Goal: Task Accomplishment & Management: Complete application form

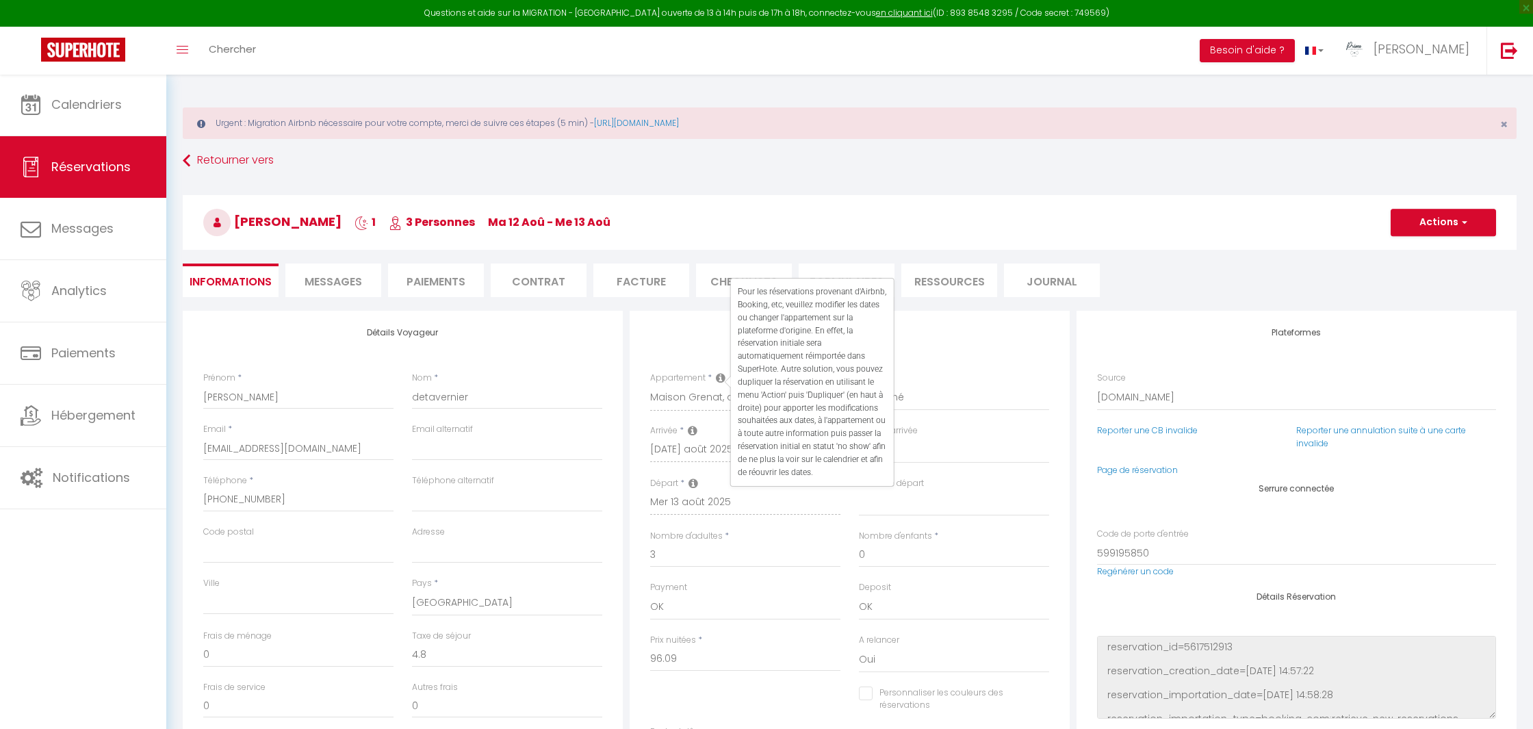
select select "69302"
select select
select select "2"
click at [719, 205] on h3 "[PERSON_NAME] 1 3 Personnes ma 12 Aoû - me 13 Aoû" at bounding box center [850, 221] width 1334 height 55
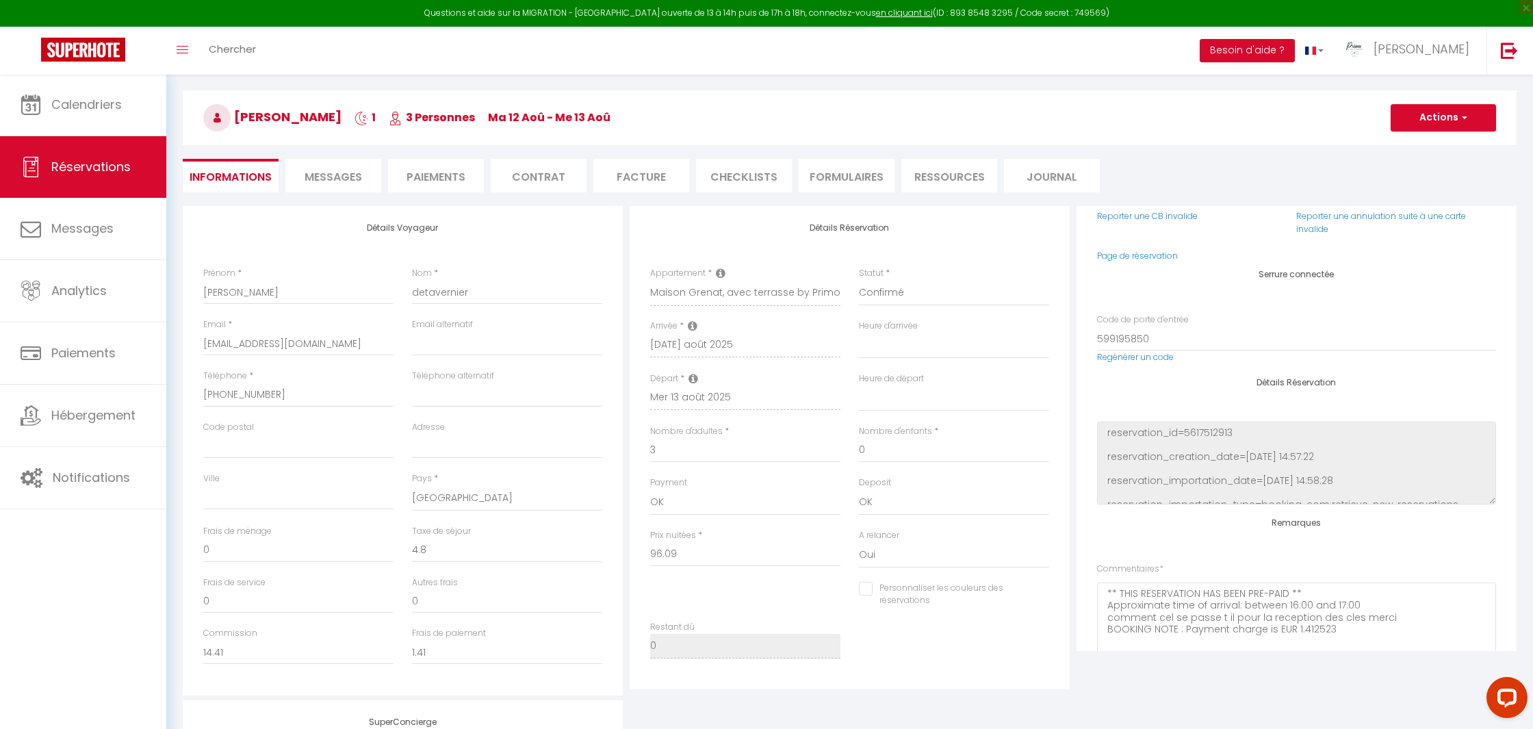
scroll to position [101, 0]
click at [203, 177] on li "Informations" at bounding box center [231, 180] width 96 height 34
click at [116, 144] on link "Réservations" at bounding box center [83, 167] width 166 height 62
select select "not_cancelled"
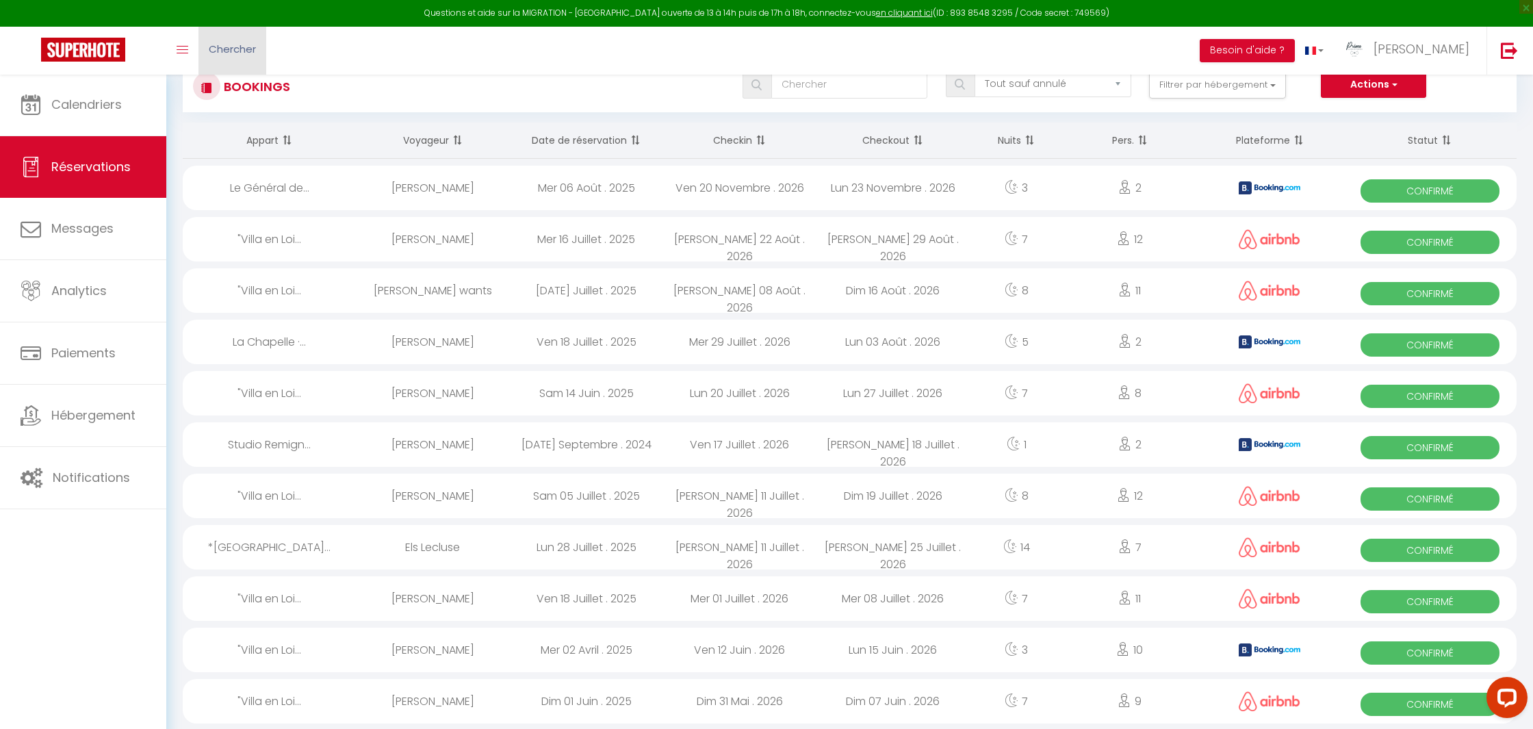
click at [236, 44] on span "Chercher" at bounding box center [232, 49] width 47 height 14
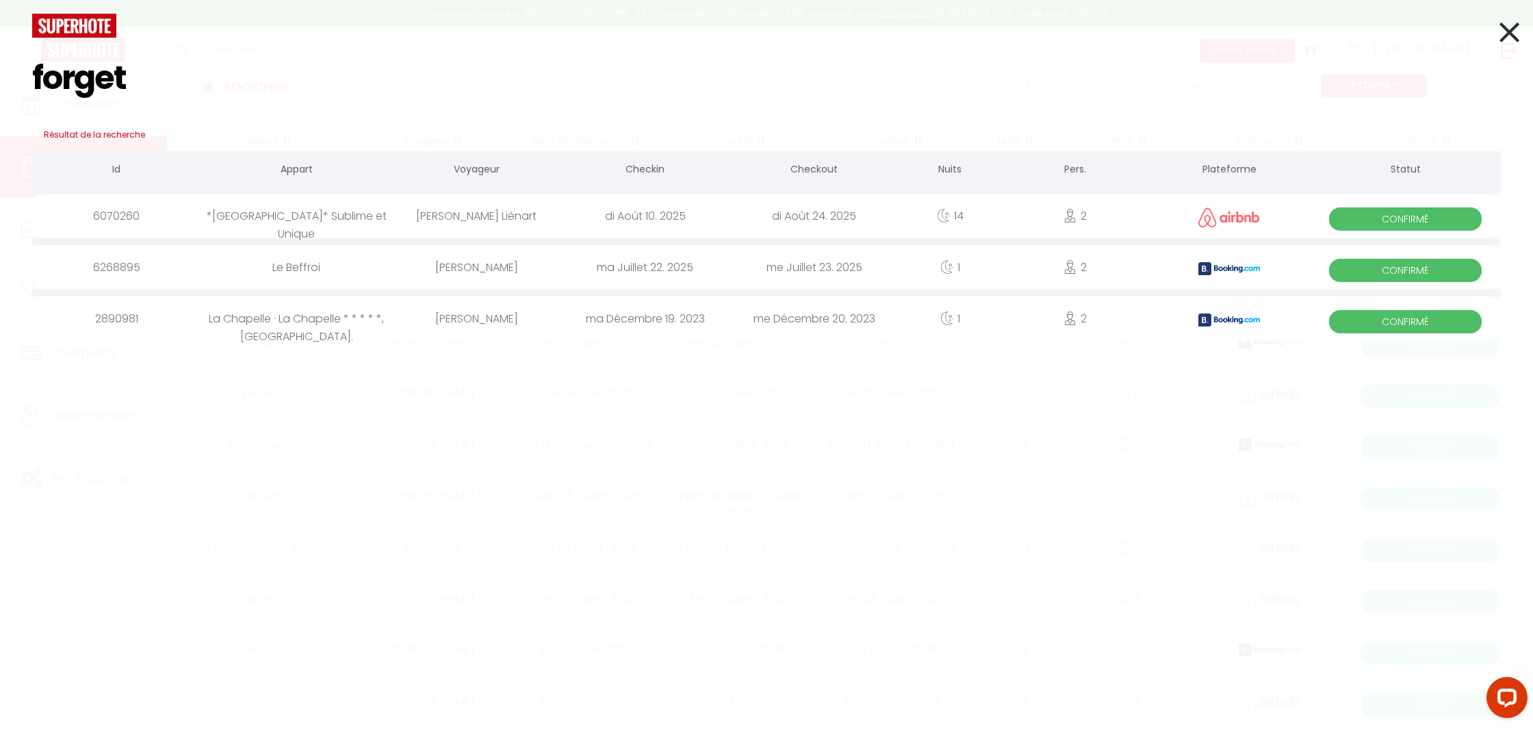
type input "forget"
click at [336, 219] on div "*[GEOGRAPHIC_DATA]* Sublime et Unique" at bounding box center [296, 216] width 191 height 44
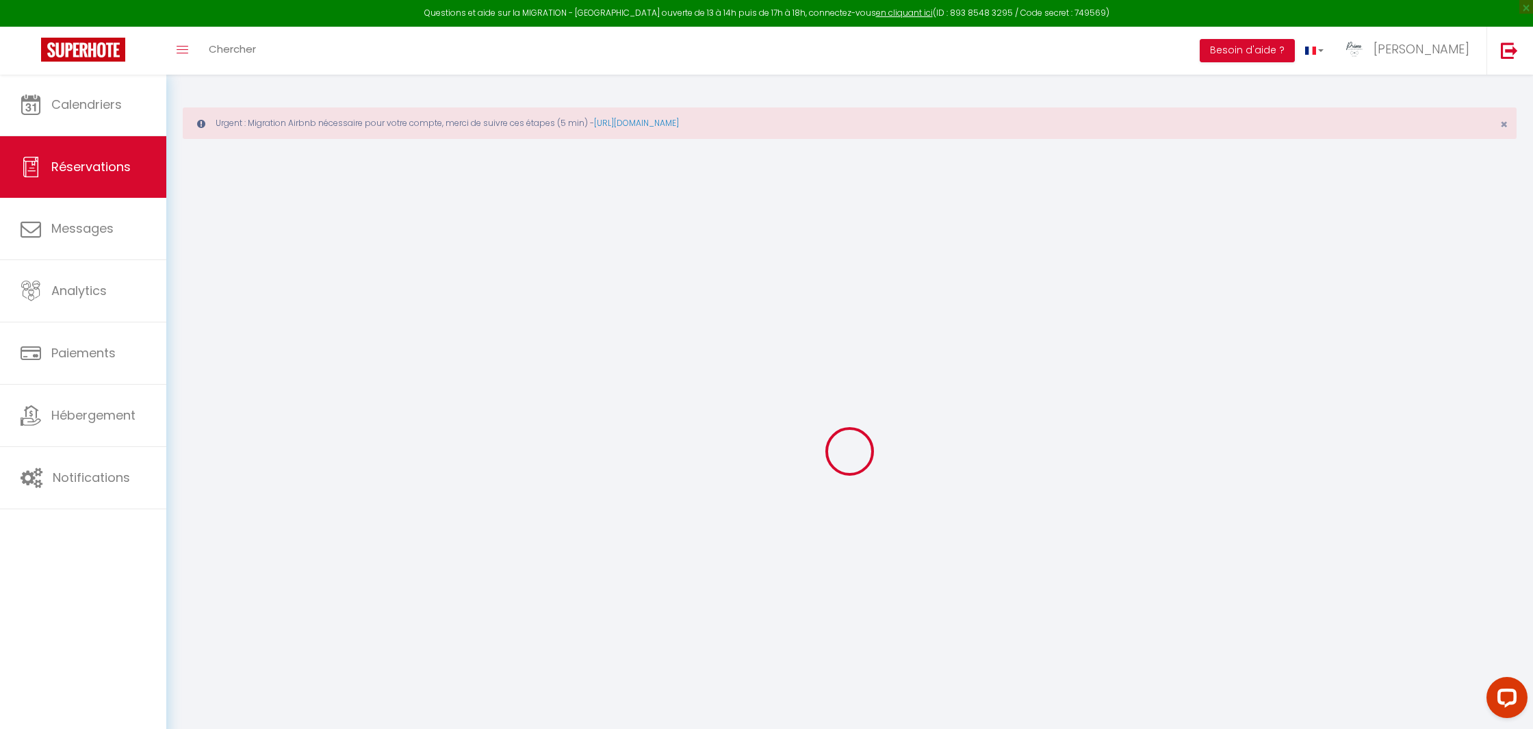
type input "[PERSON_NAME]"
type input "Forget Liénart"
type input "[EMAIL_ADDRESS][DOMAIN_NAME]"
type input "[PHONE_NUMBER]"
select select "FR"
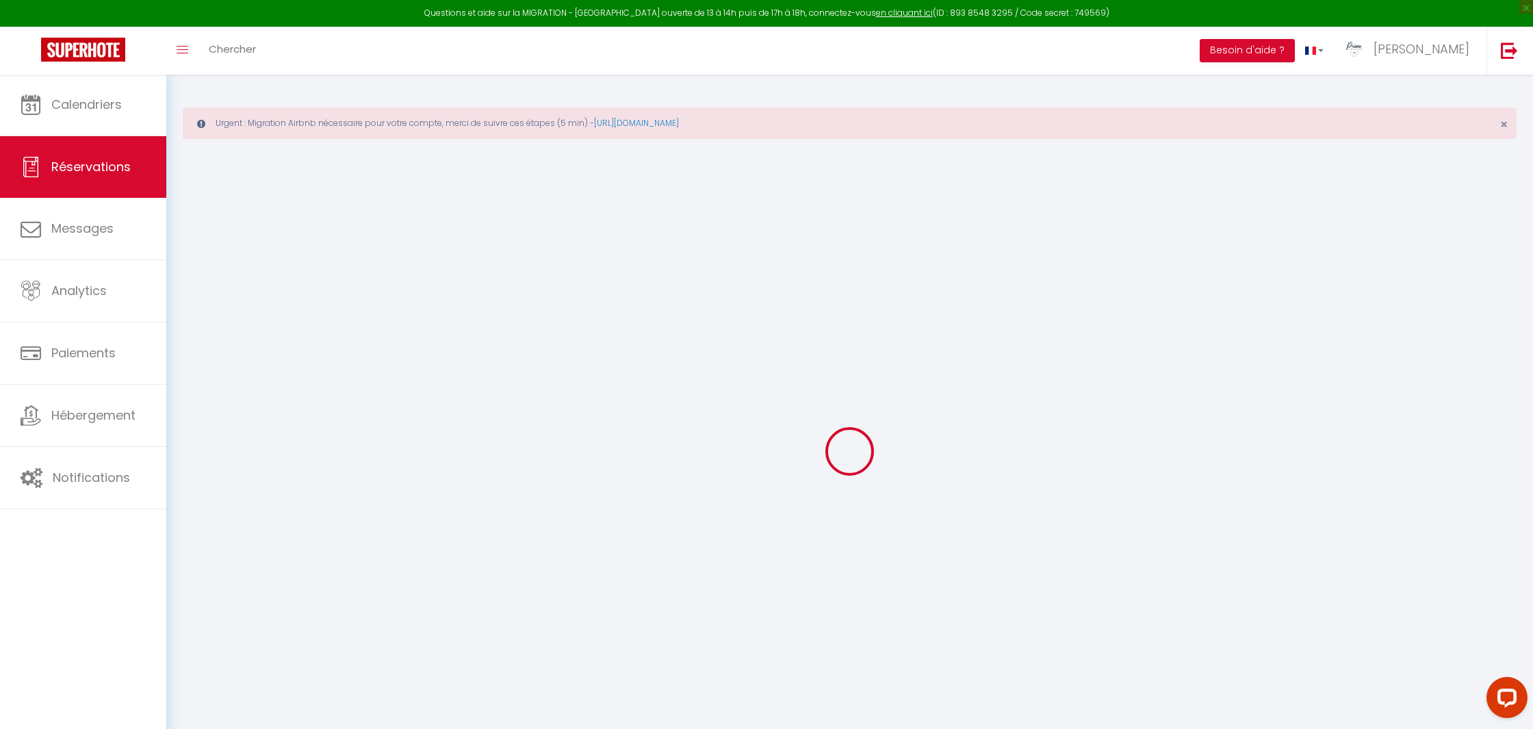
type input "268.49"
select select "15892"
select select "1"
select select
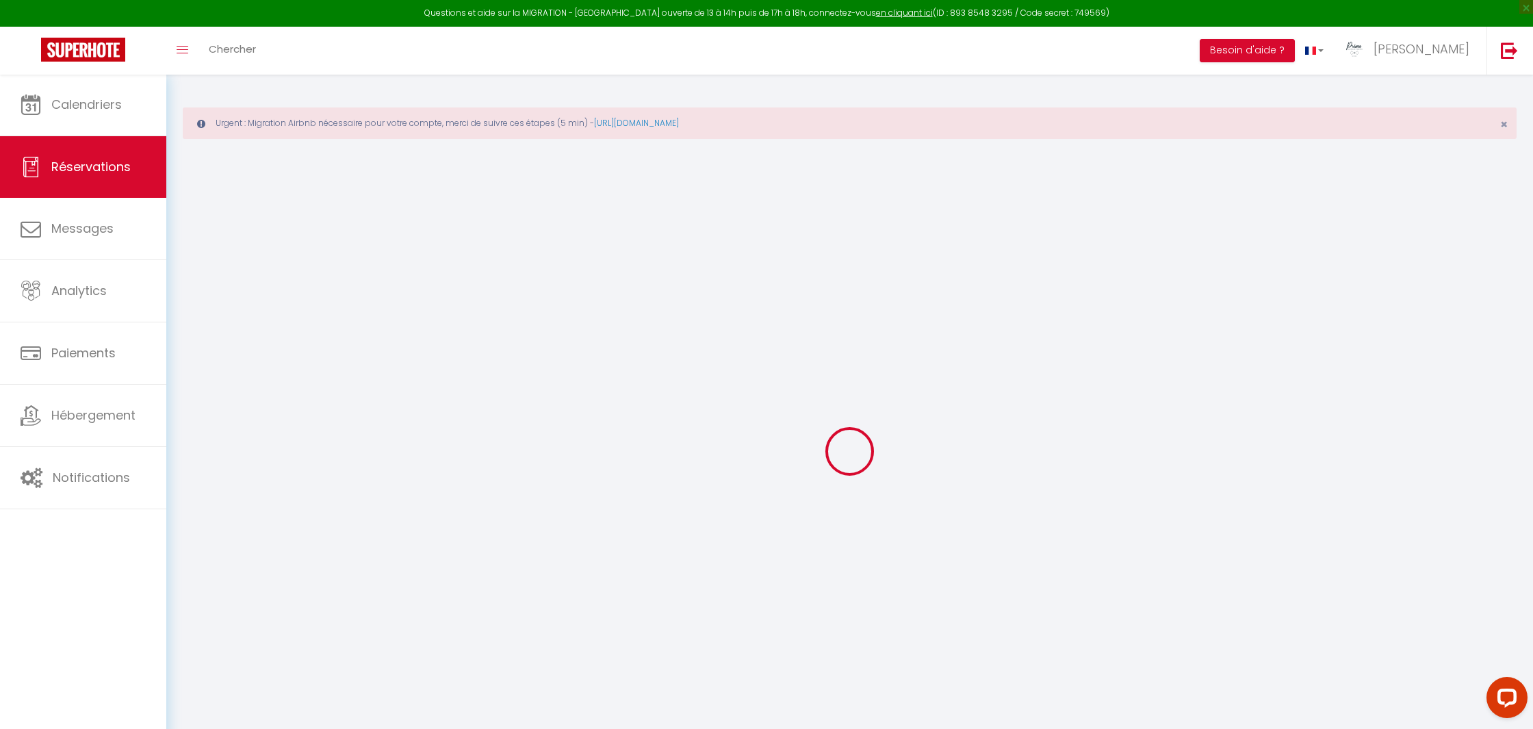
type input "2"
type input "3"
select select "12"
select select
type input "7308"
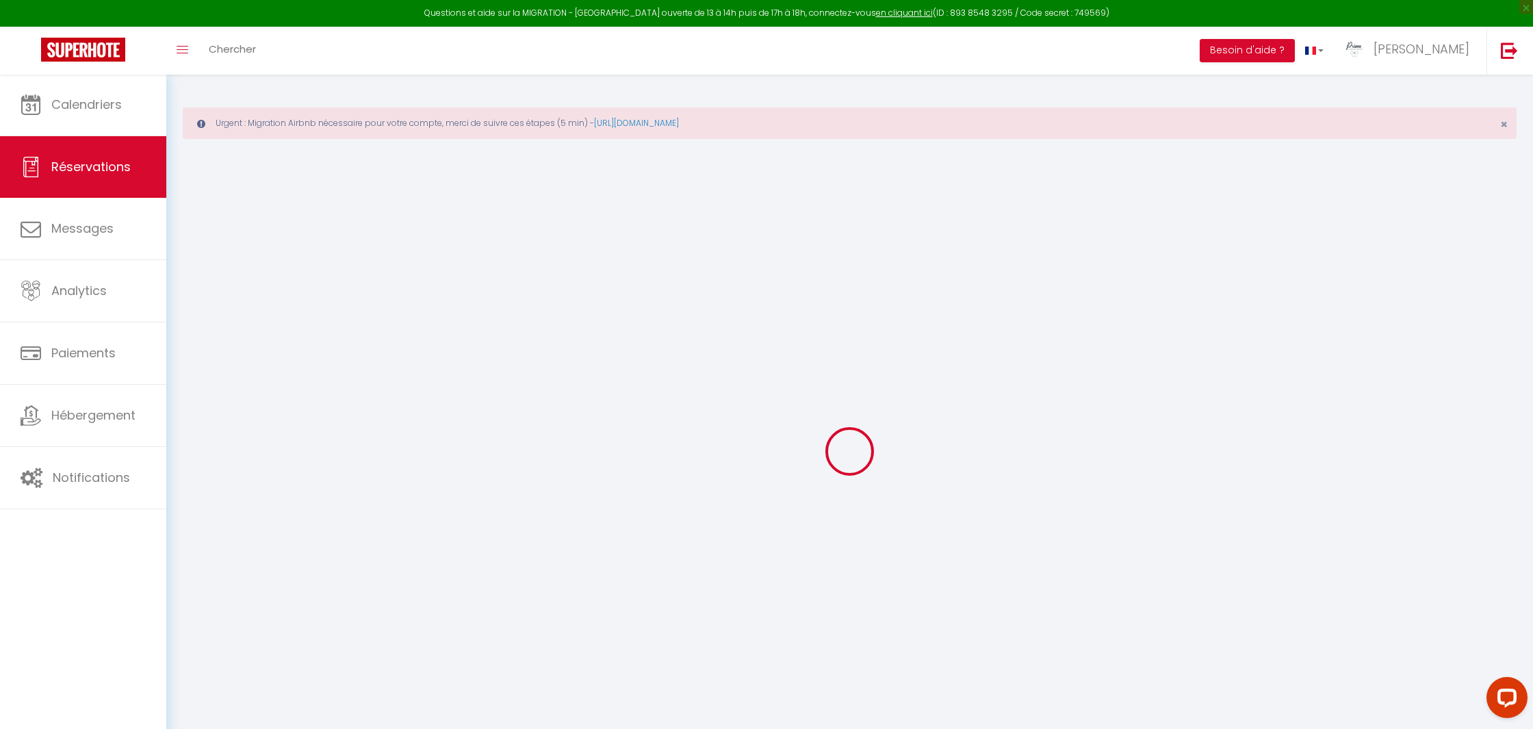
checkbox input "false"
type input "0"
select select "1"
type input "0"
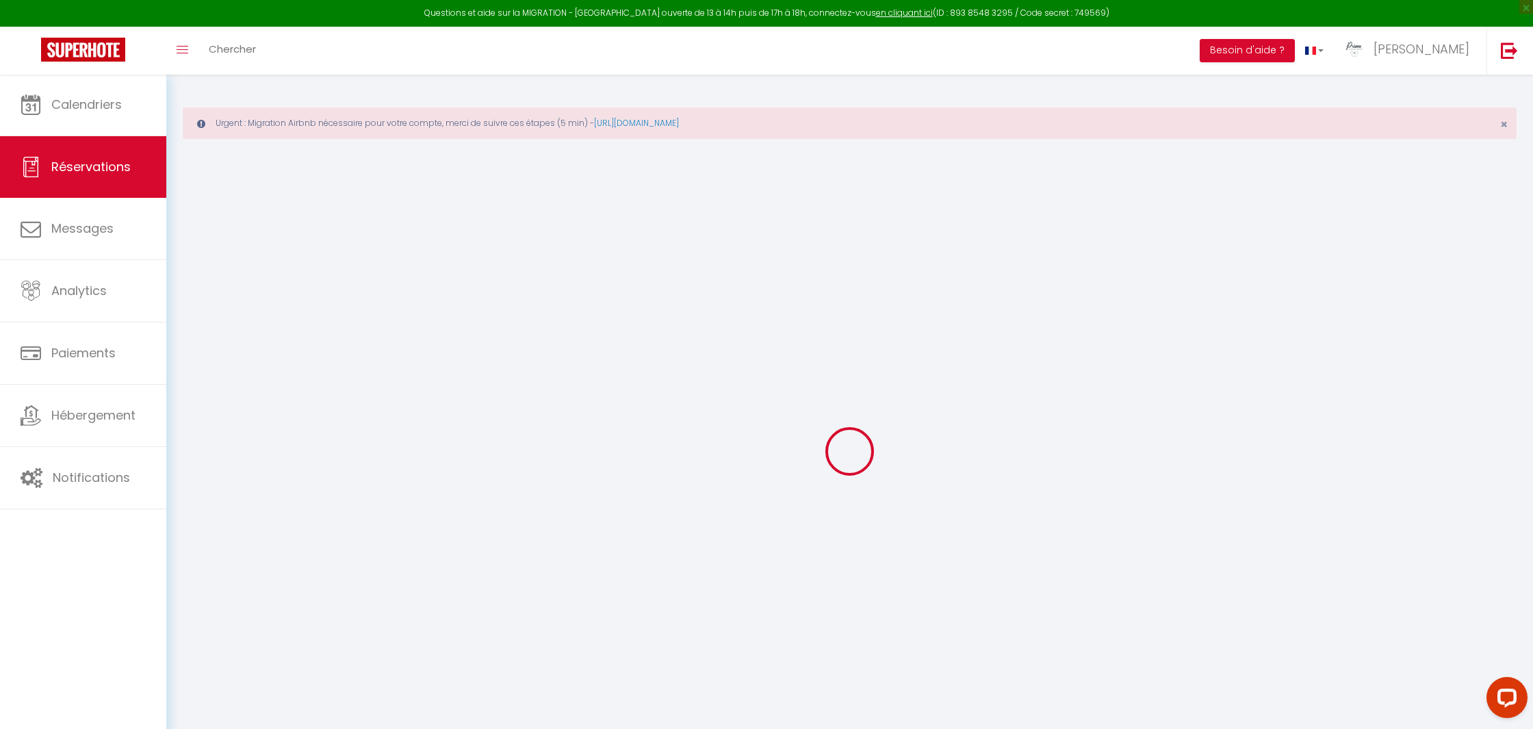
type input "0"
select select
select select "15"
checkbox input "false"
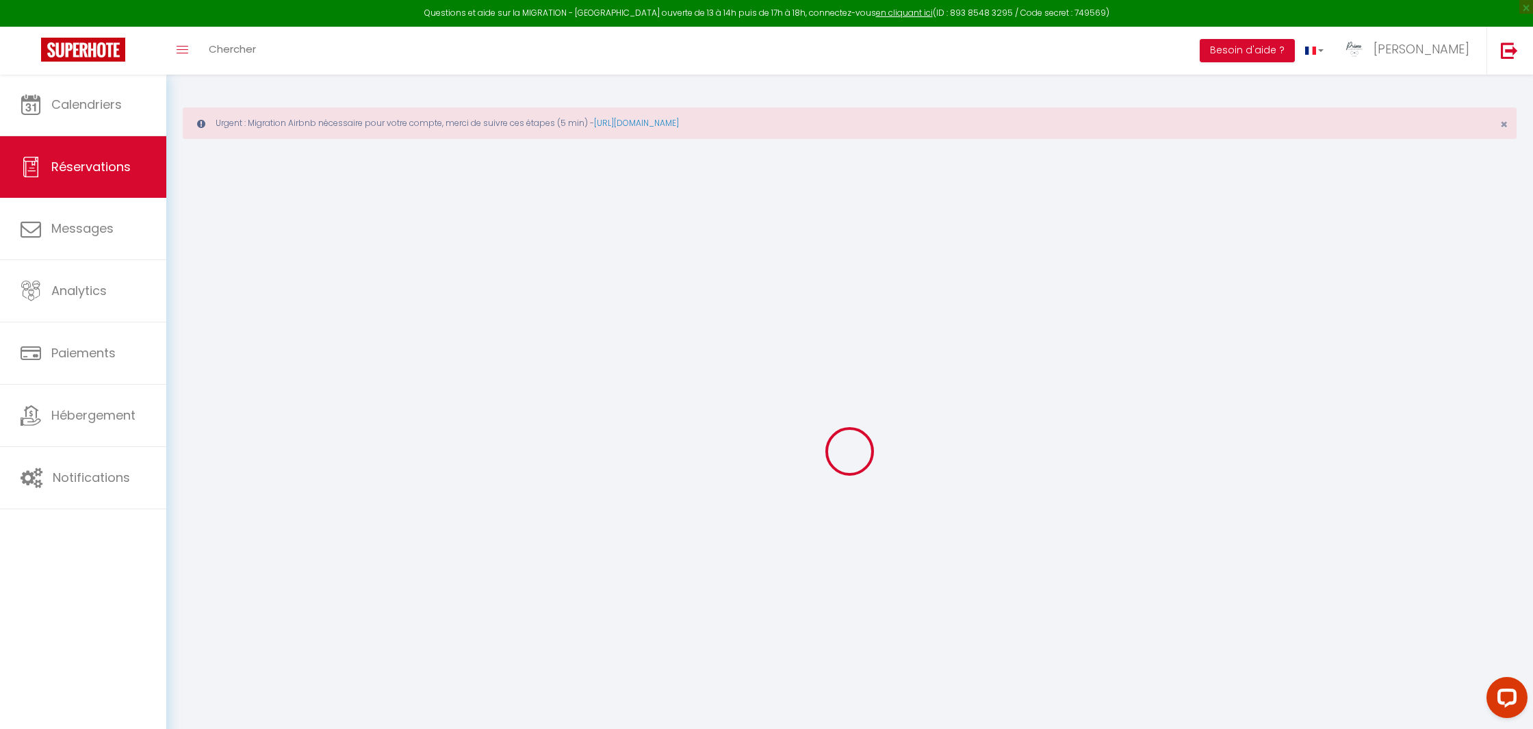
select select
checkbox input "false"
select select
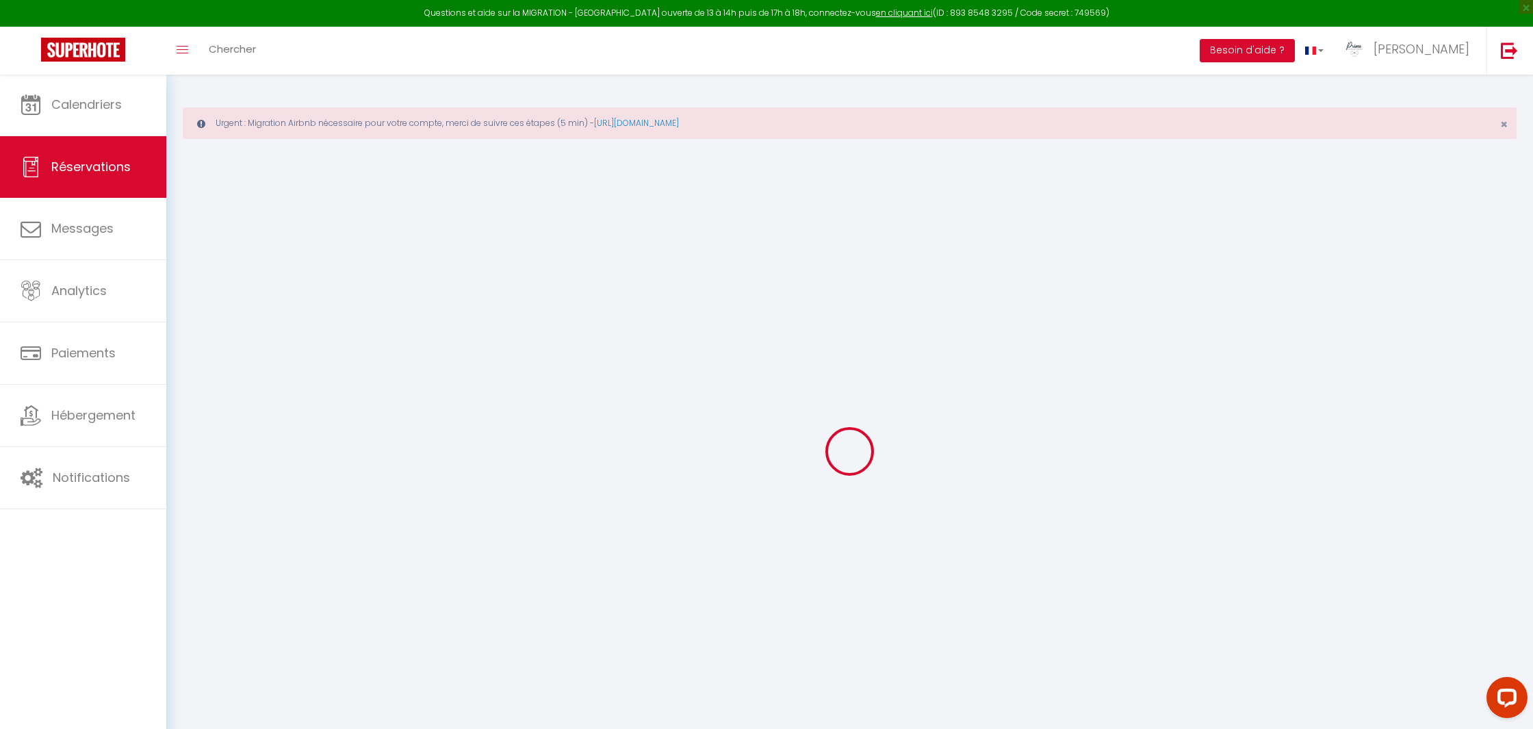
checkbox input "false"
select select
checkbox input "false"
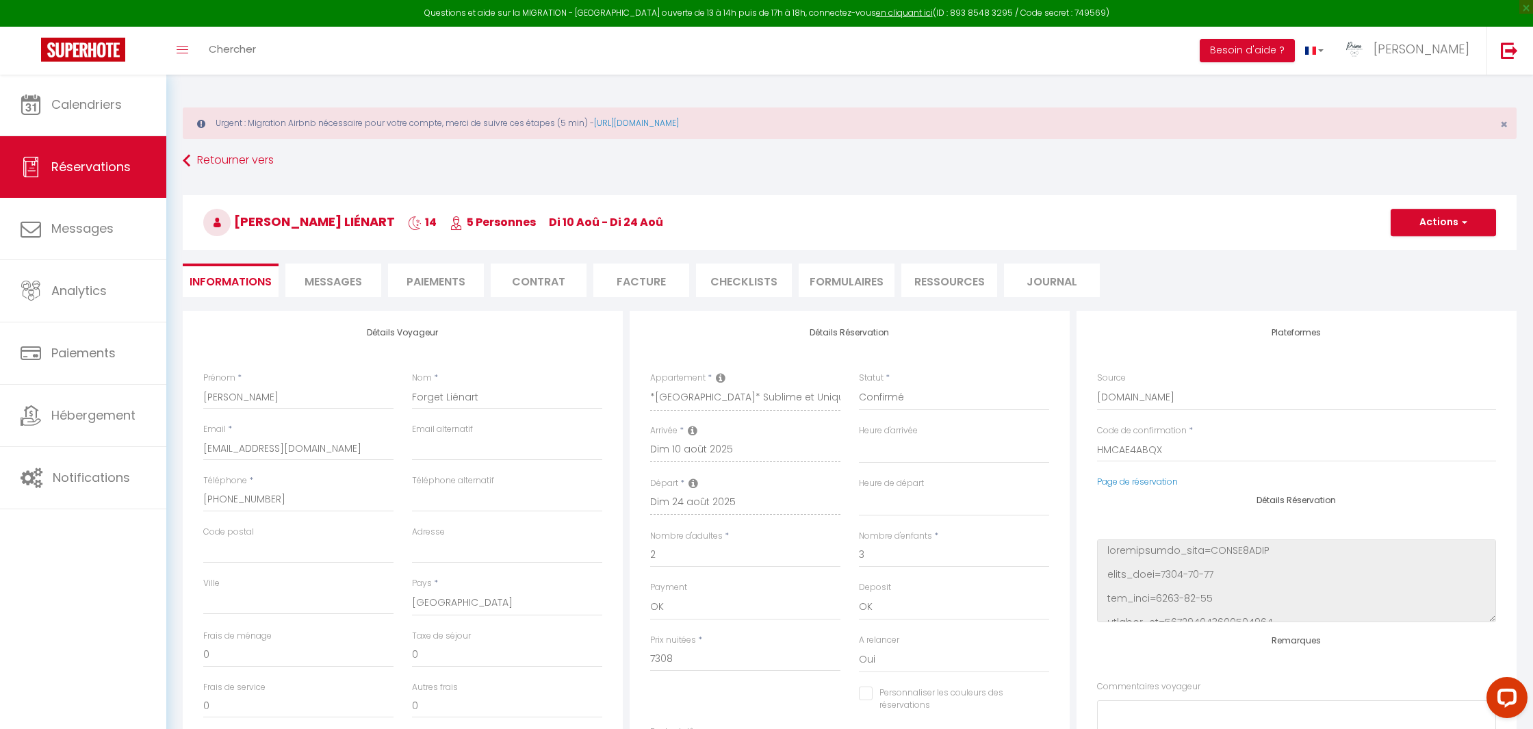
type input "150"
type input "124.59"
select select
checkbox input "false"
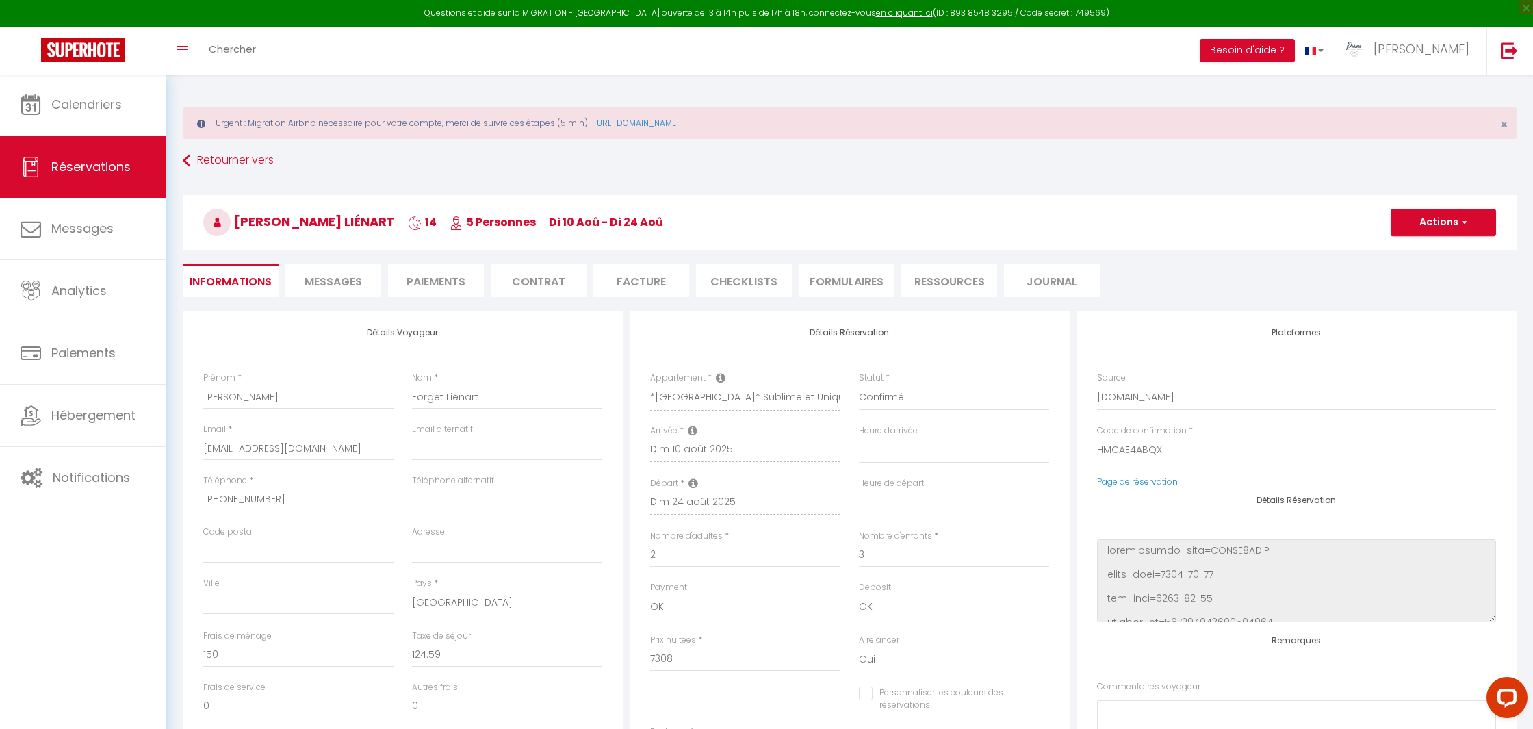
select select
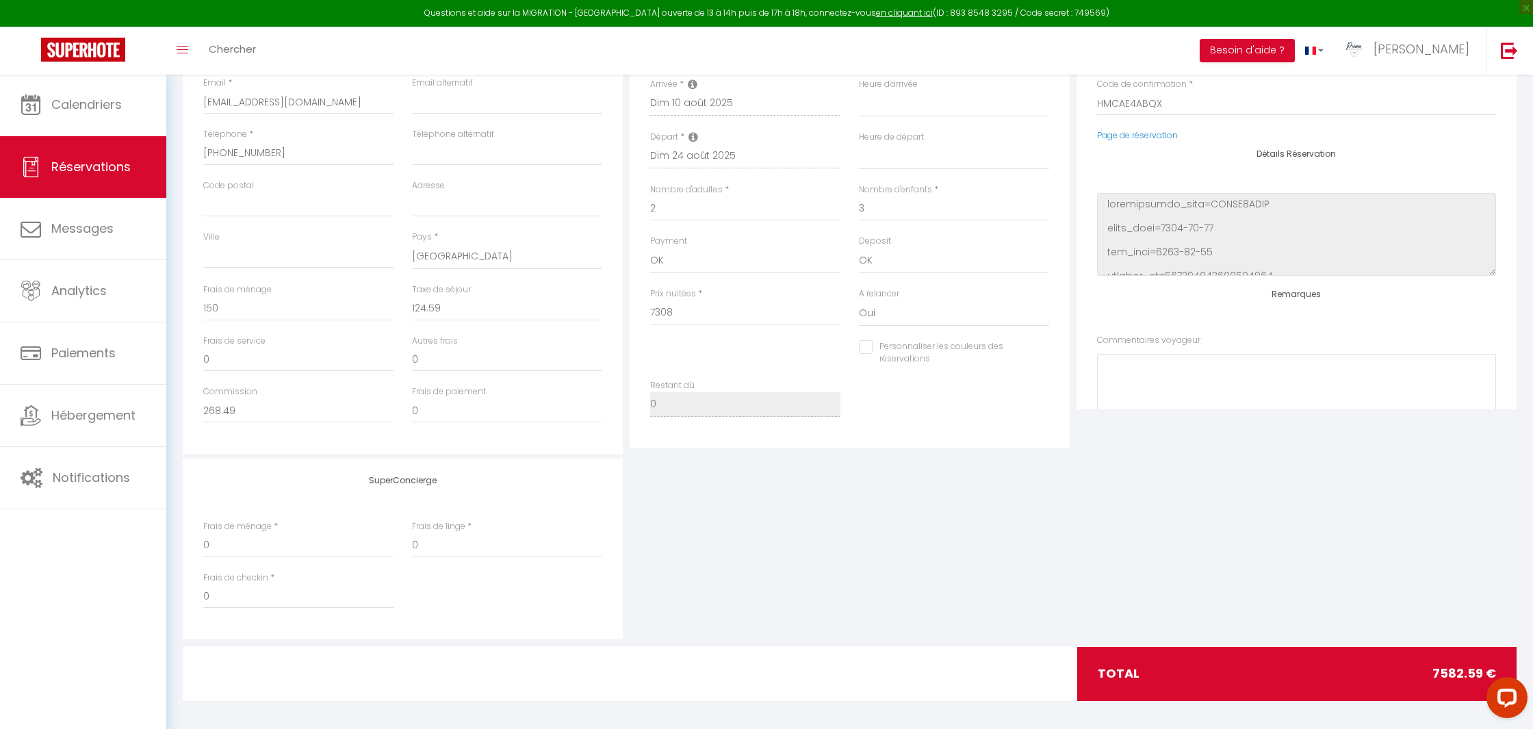
scroll to position [346, 0]
click at [516, 360] on input "0" at bounding box center [507, 360] width 190 height 25
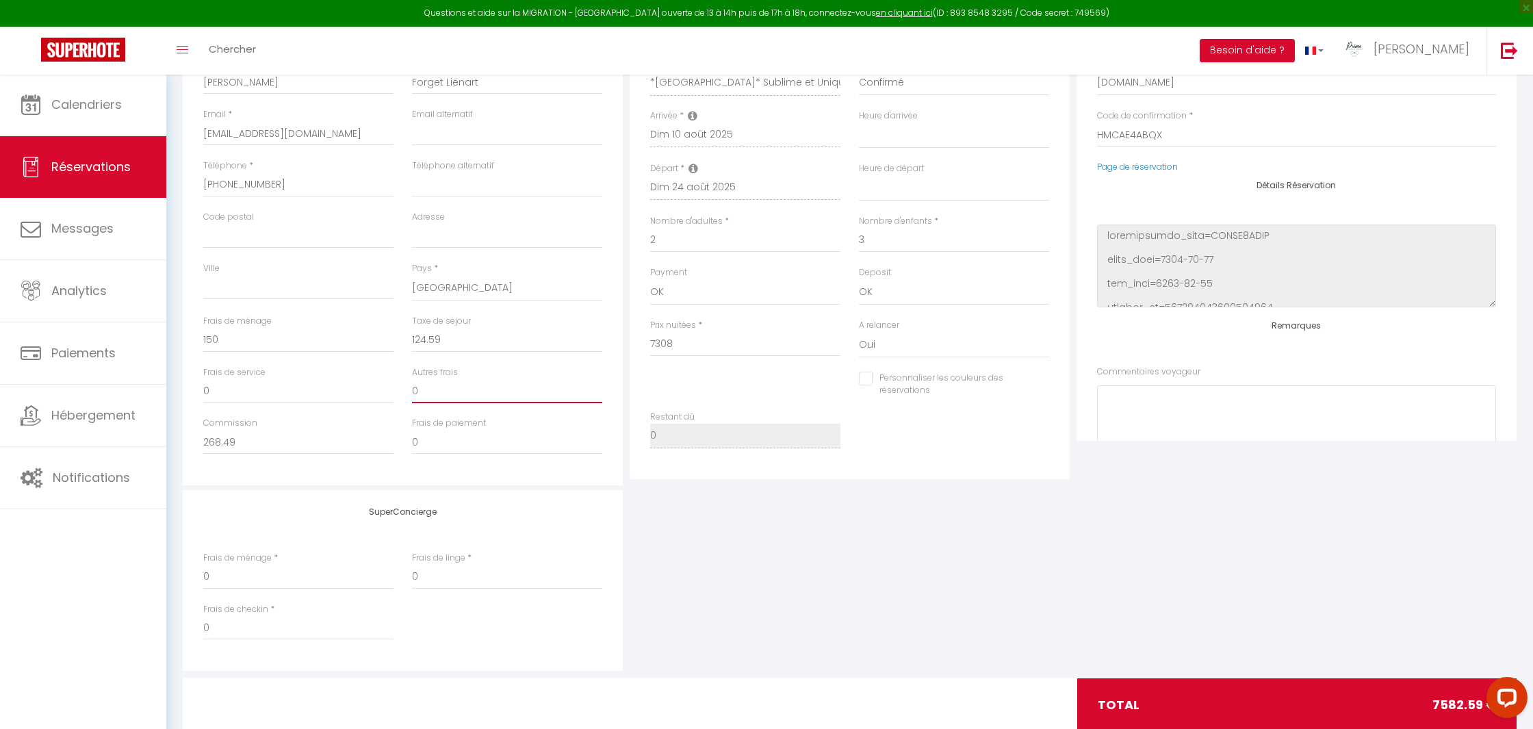
scroll to position [297, 0]
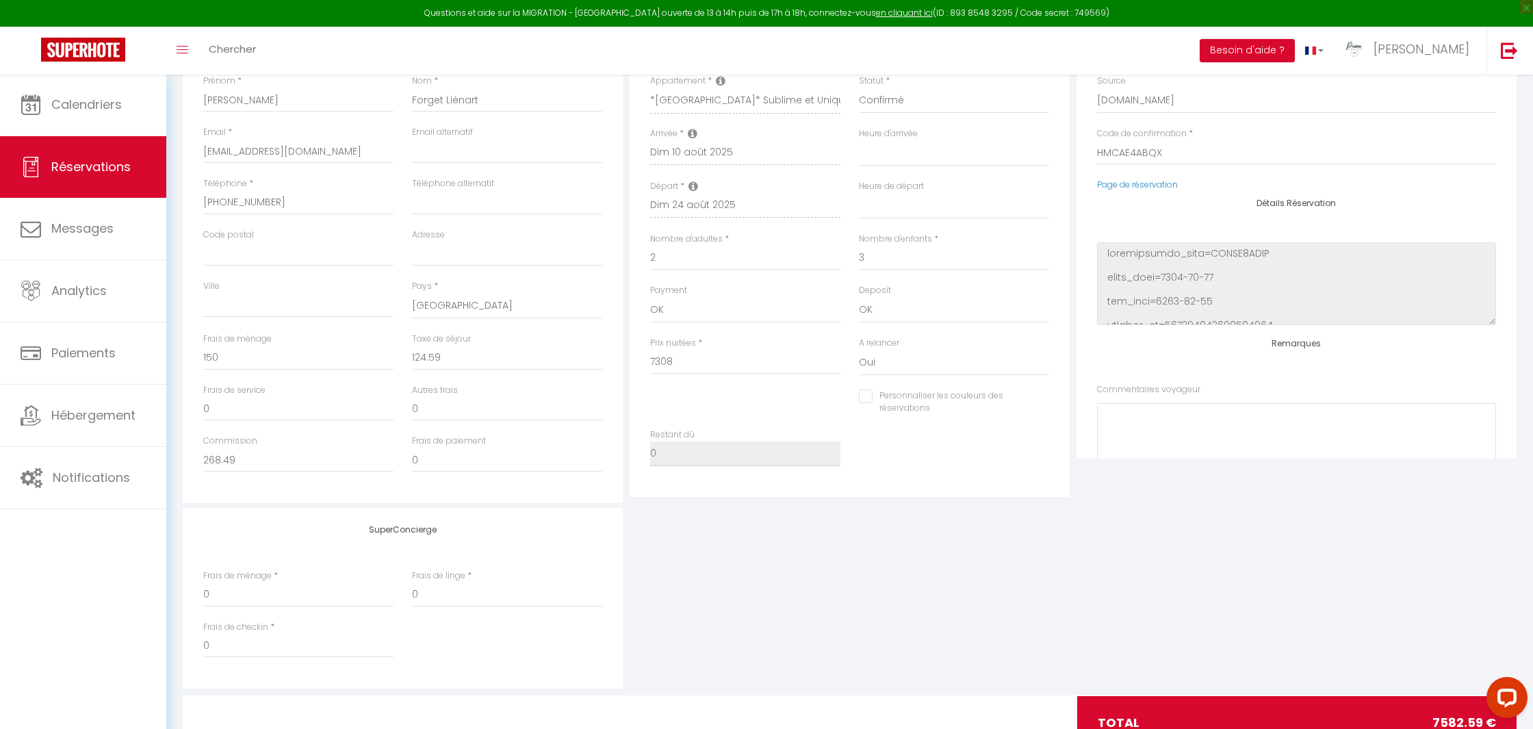
click at [770, 404] on div at bounding box center [745, 404] width 209 height 1
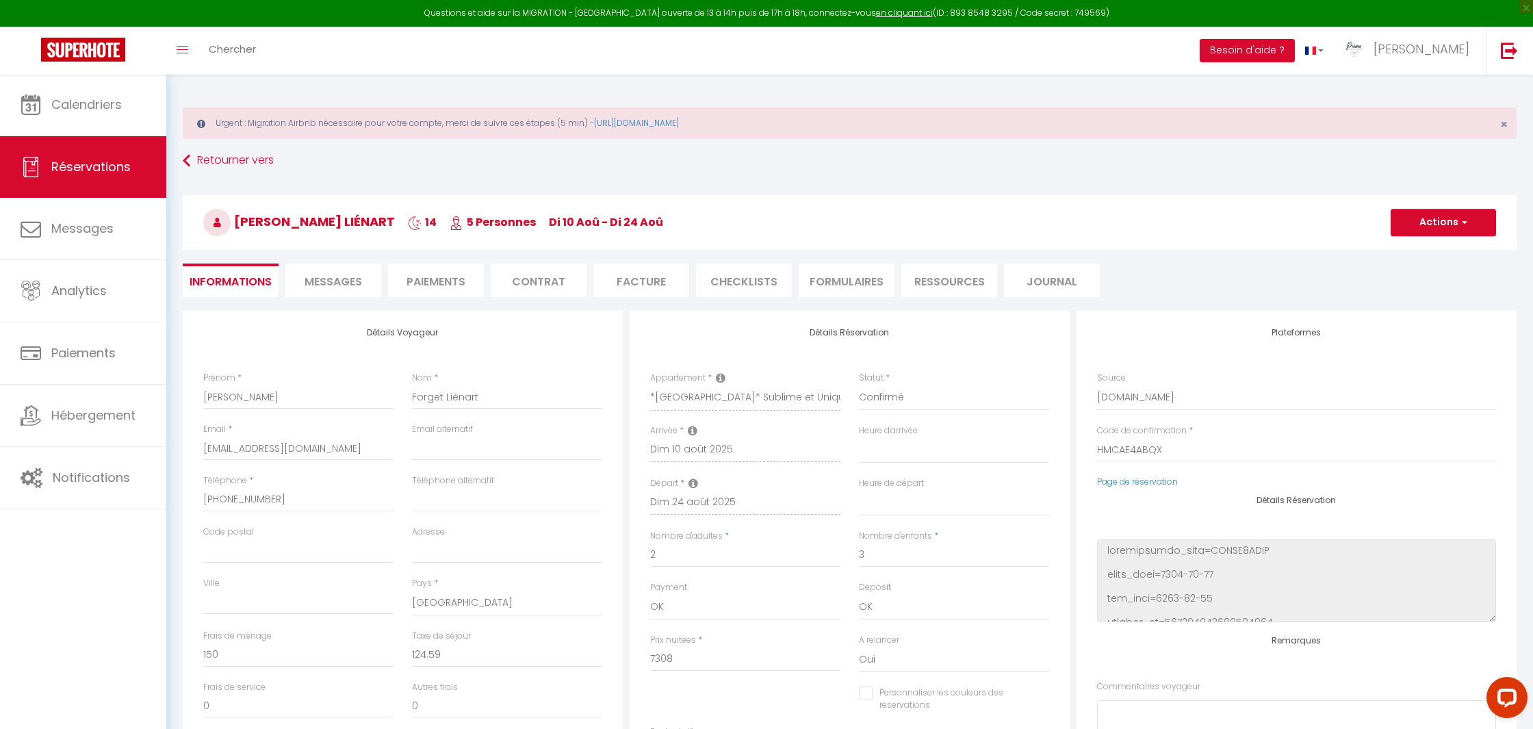
scroll to position [0, 0]
click at [331, 278] on span "Messages" at bounding box center [332, 282] width 57 height 16
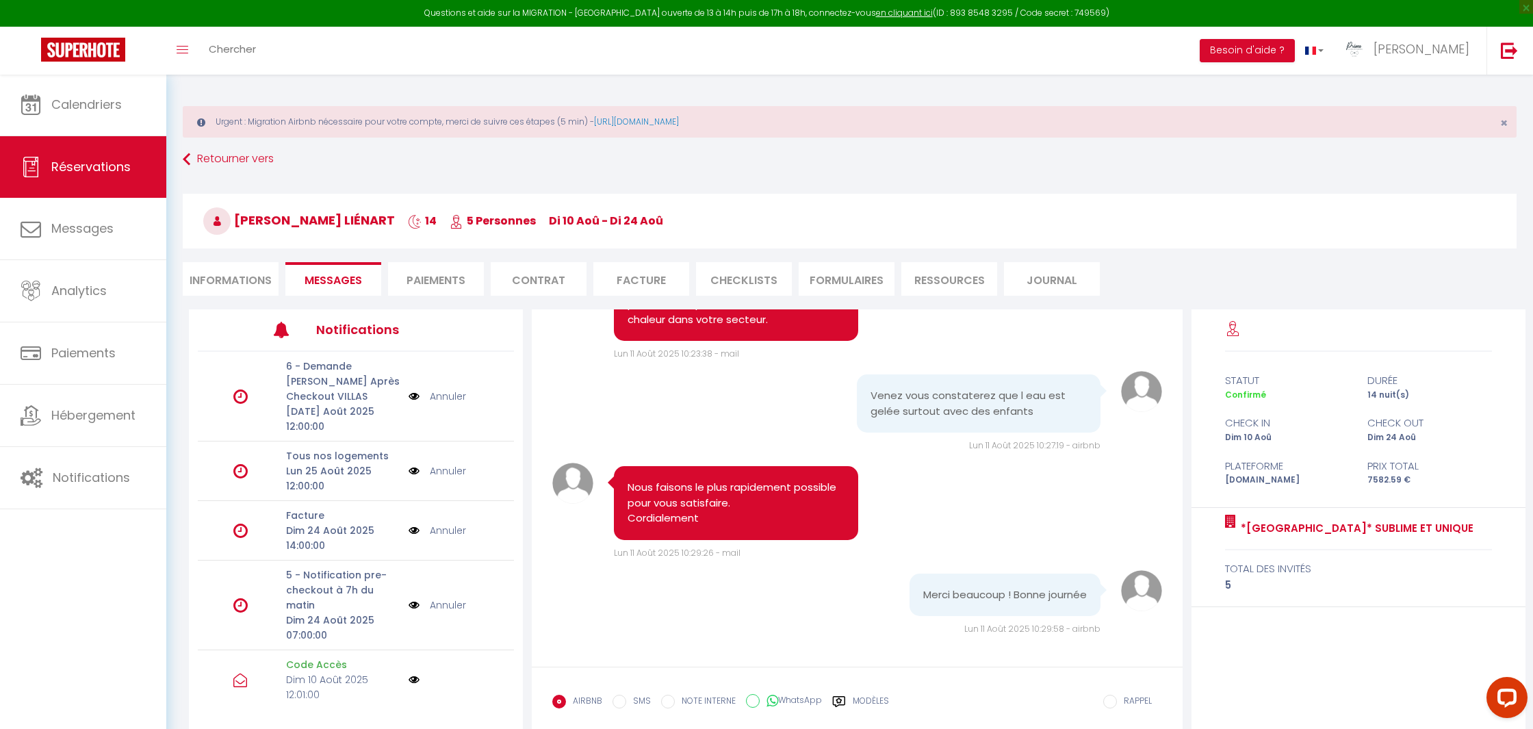
scroll to position [6639, 0]
click at [260, 277] on li "Informations" at bounding box center [231, 279] width 96 height 34
select select
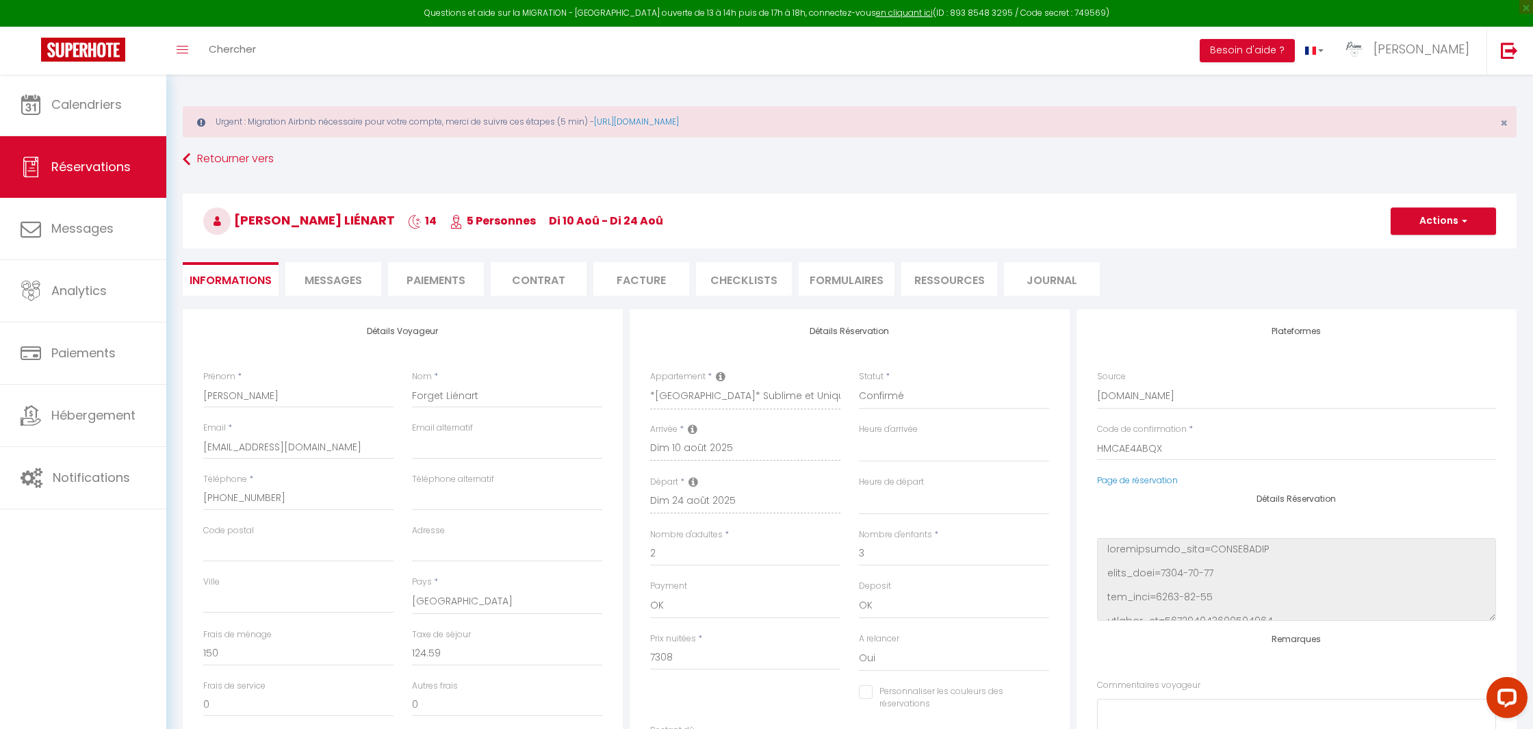
select select
checkbox input "false"
select select
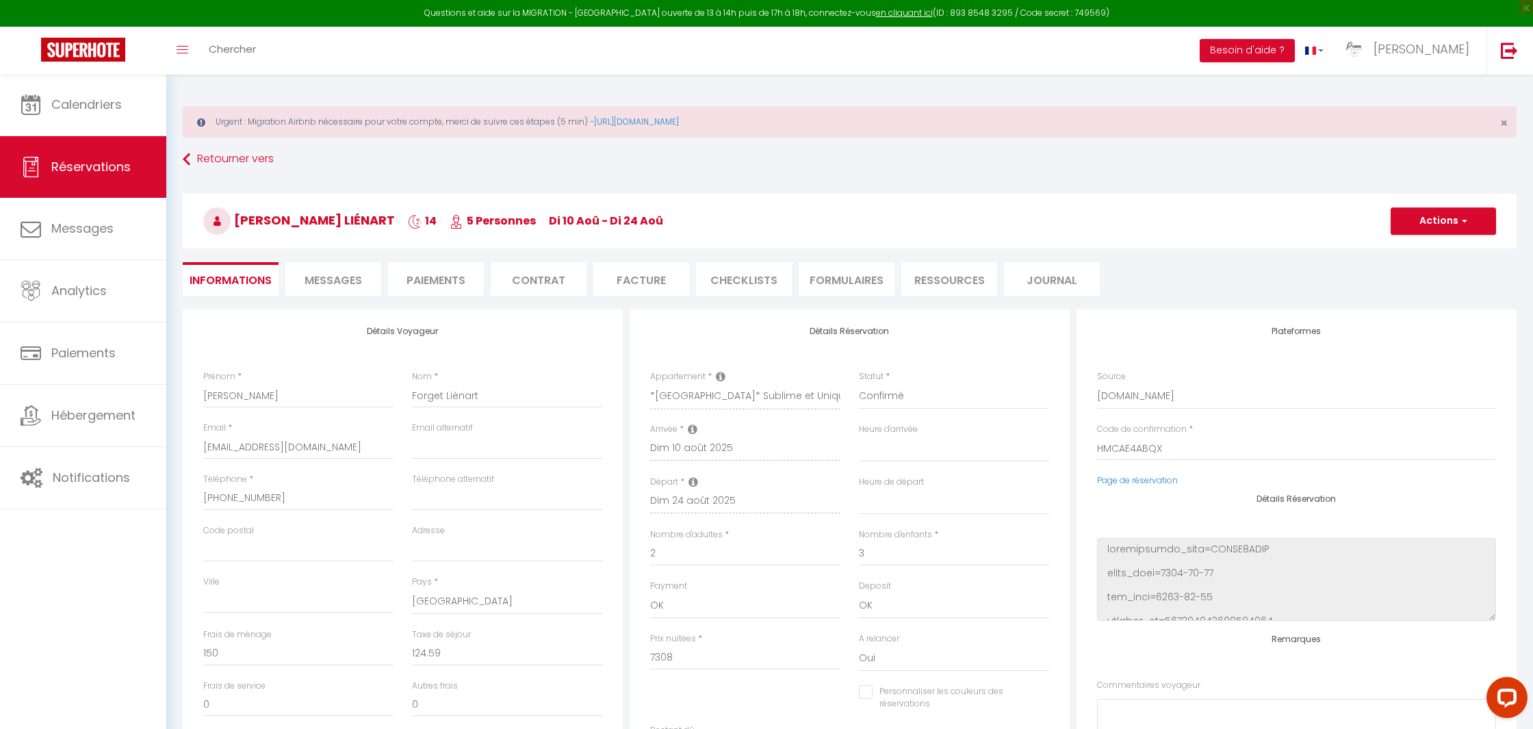
checkbox input "false"
select select
checkbox input "false"
select select
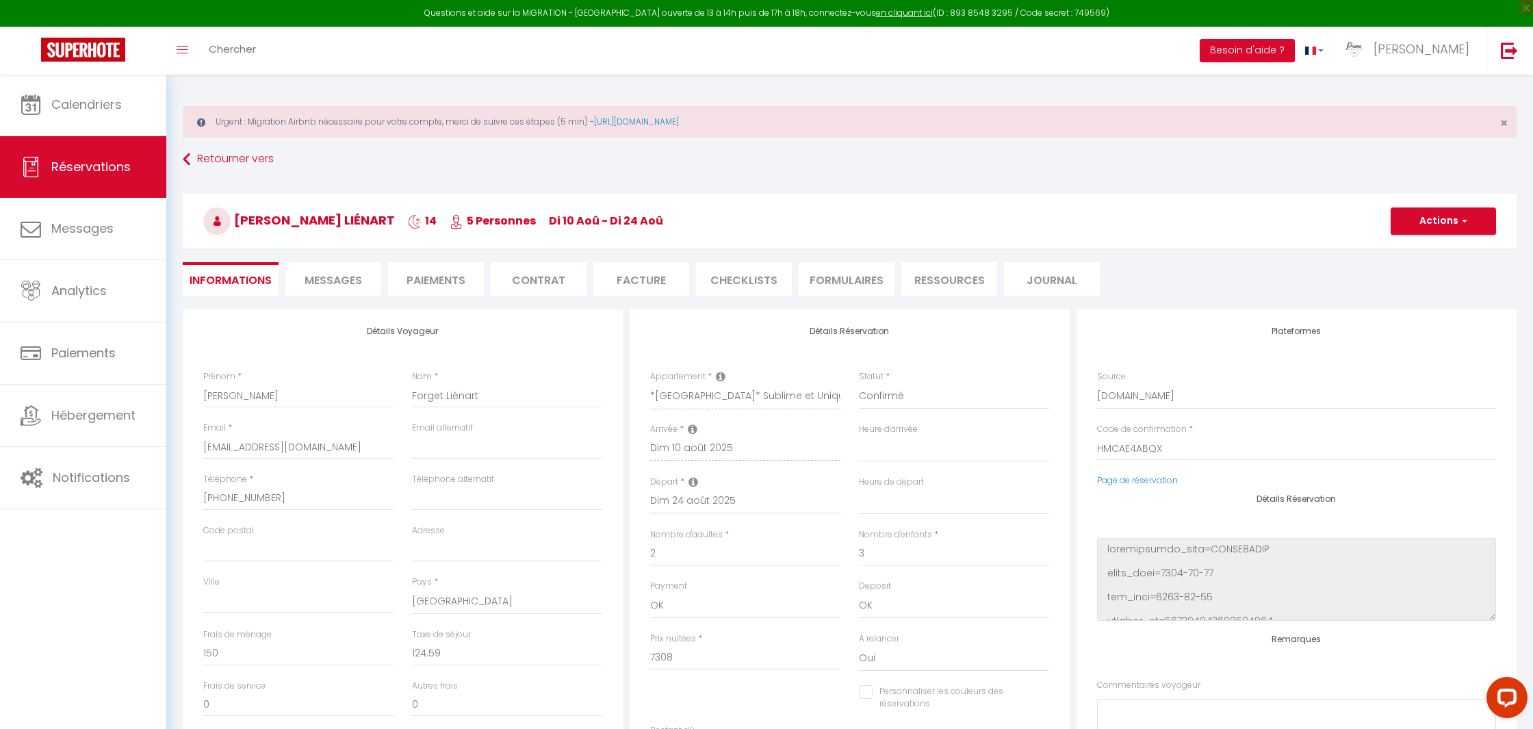
select select
checkbox input "false"
select select
checkbox input "false"
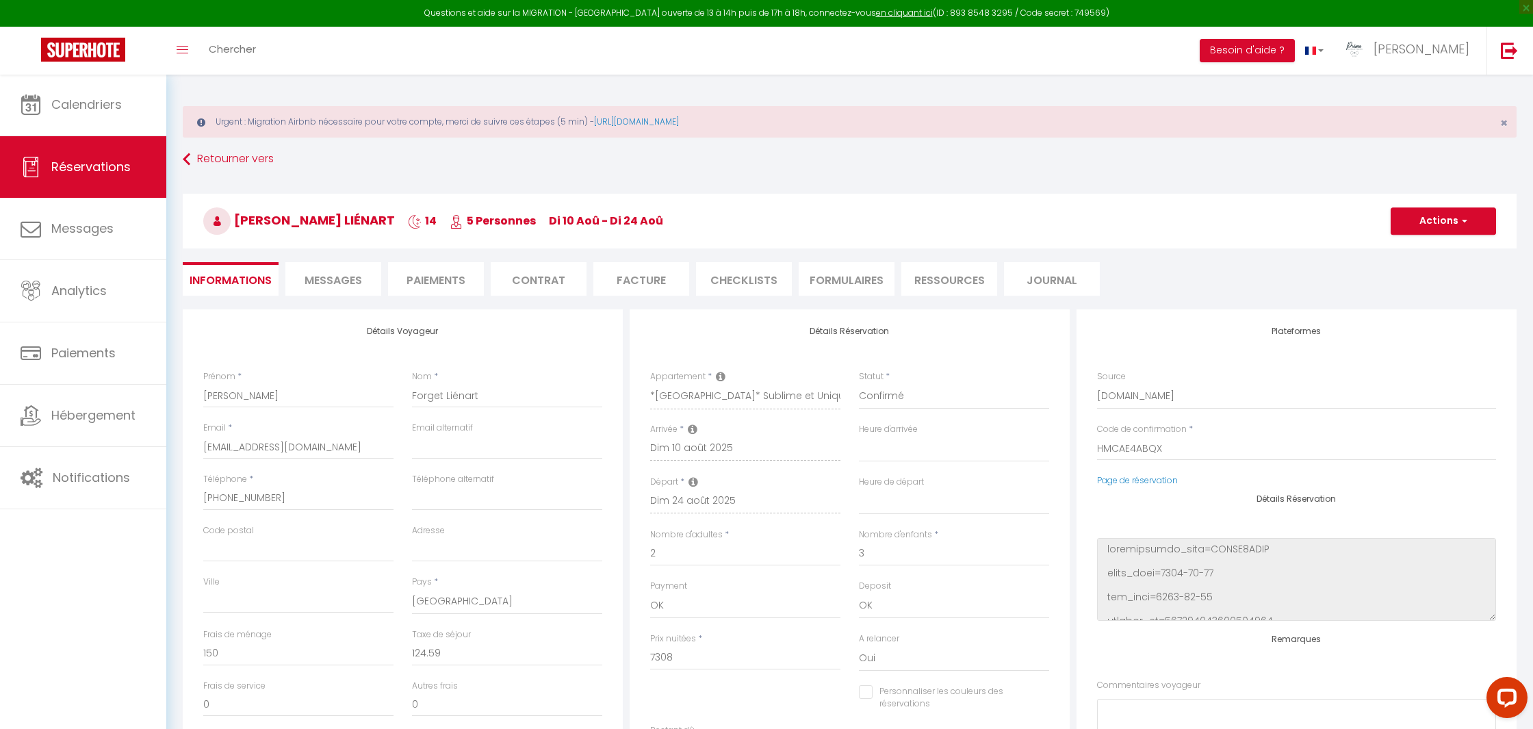
select select
checkbox input "false"
select select
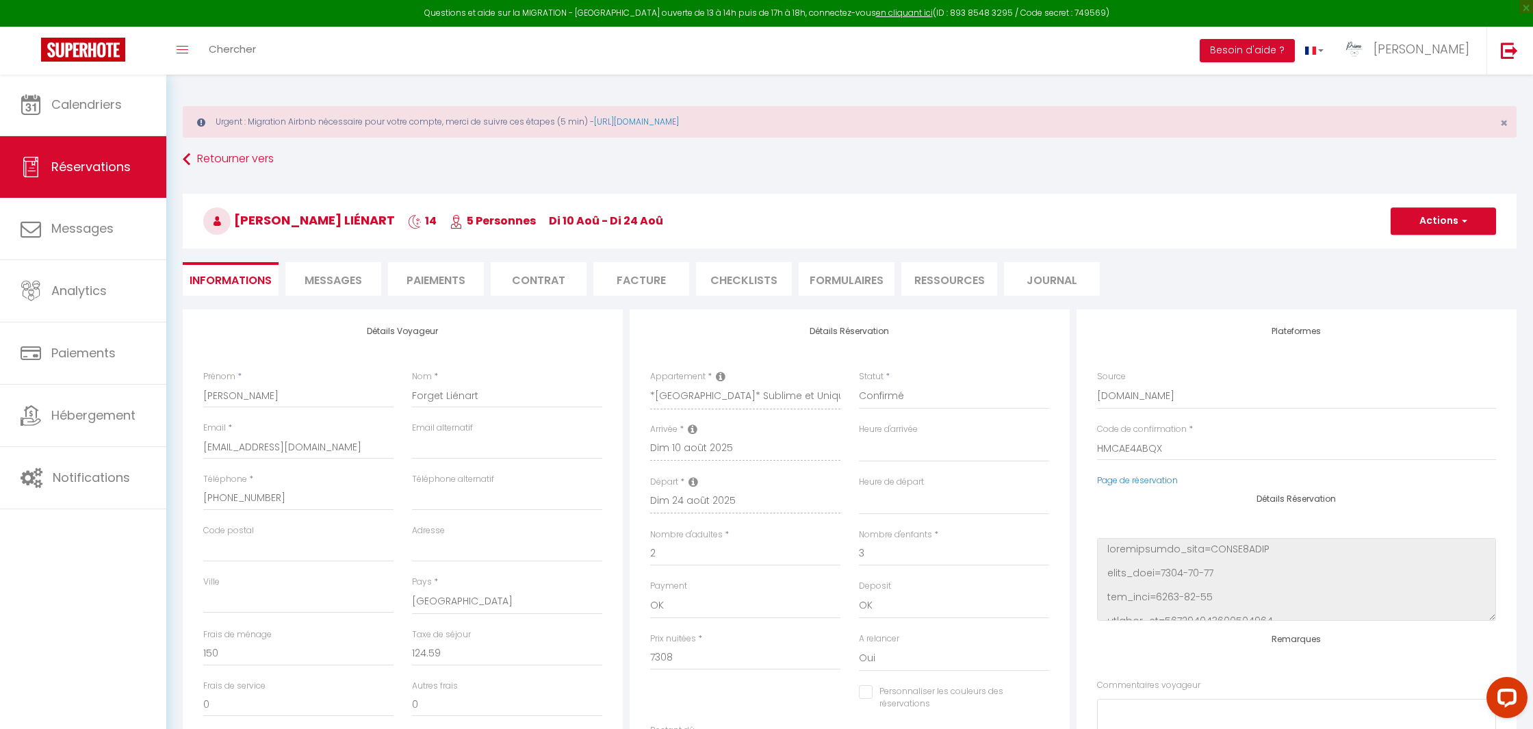
checkbox input "false"
select select
checkbox input "false"
select select
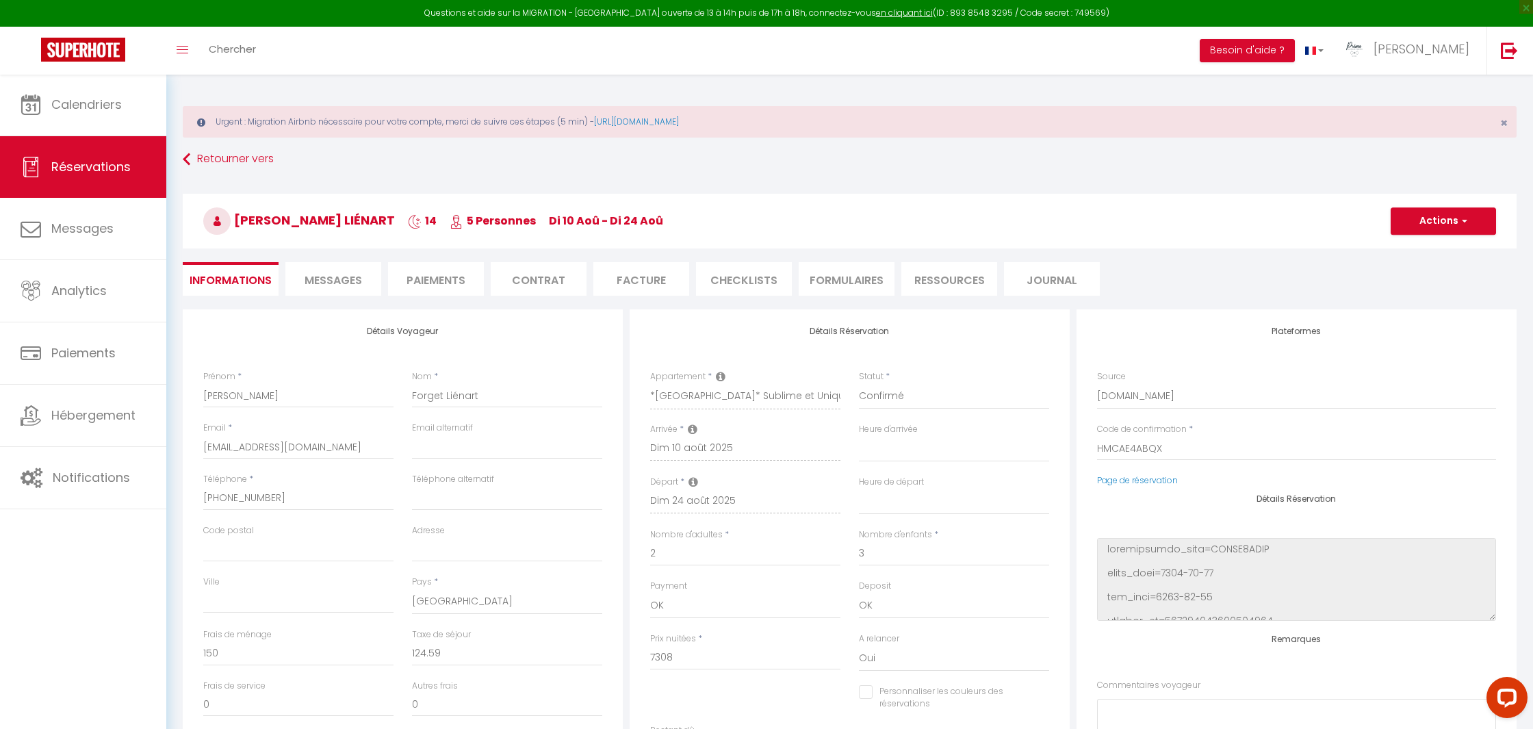
select select
checkbox input "false"
select select
checkbox input "false"
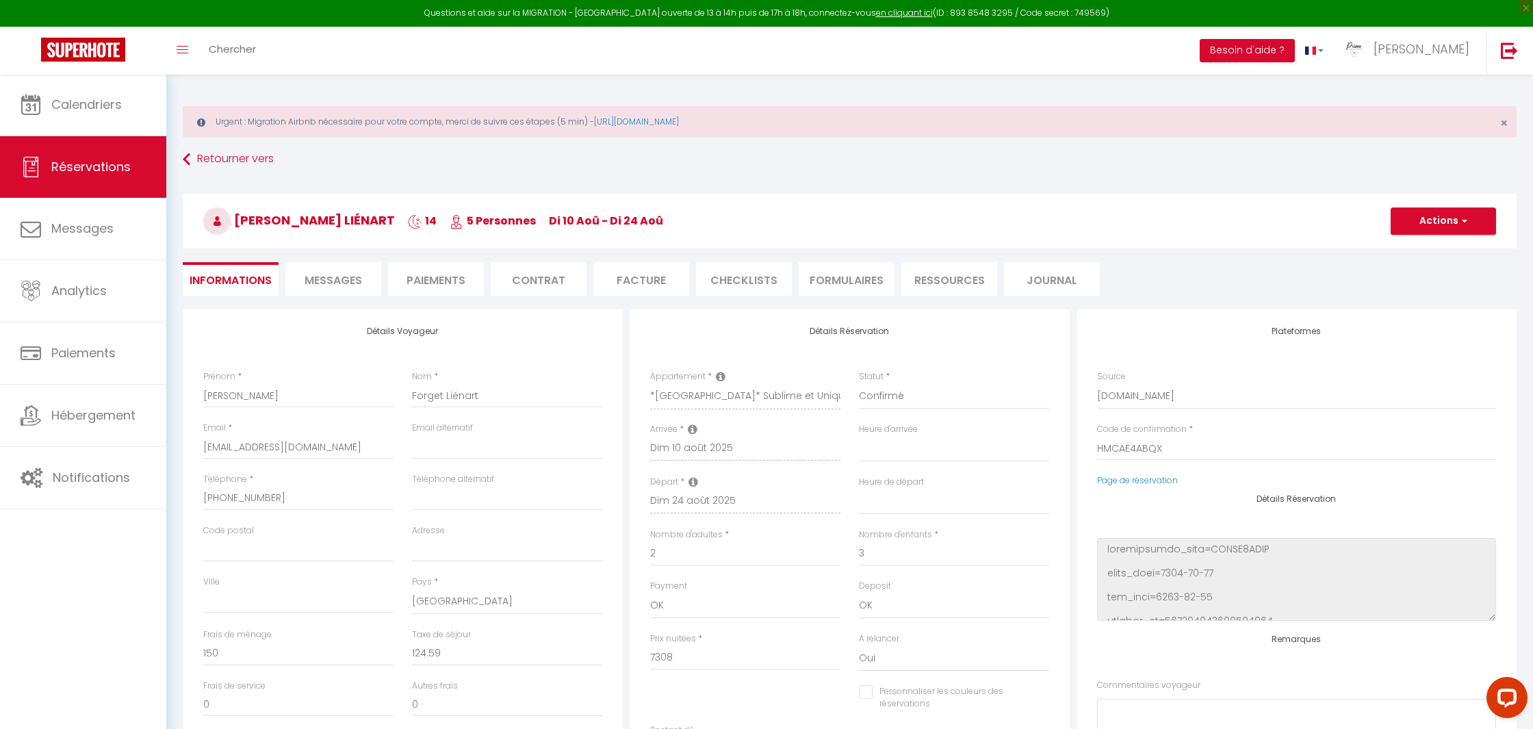
select select
checkbox input "false"
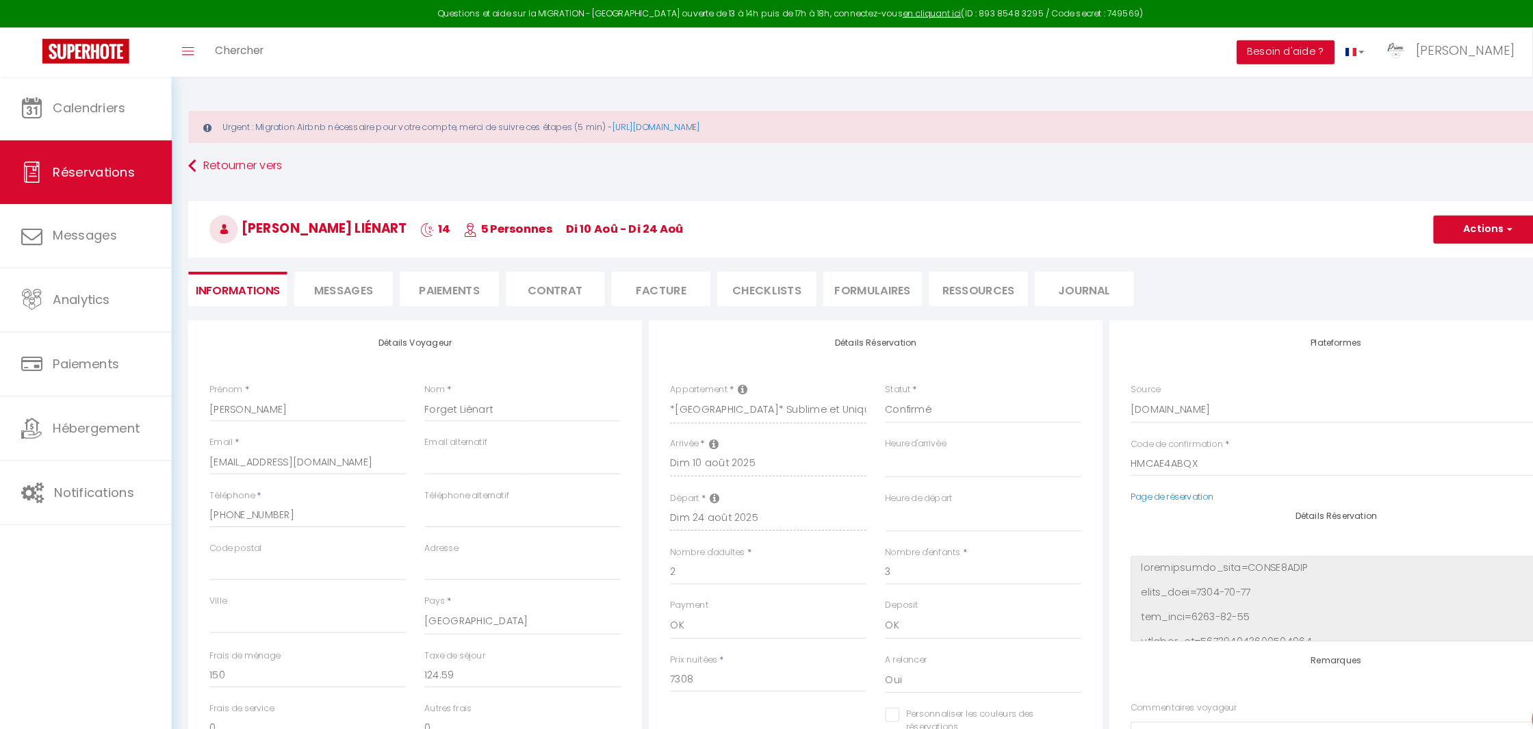
select select
checkbox input "false"
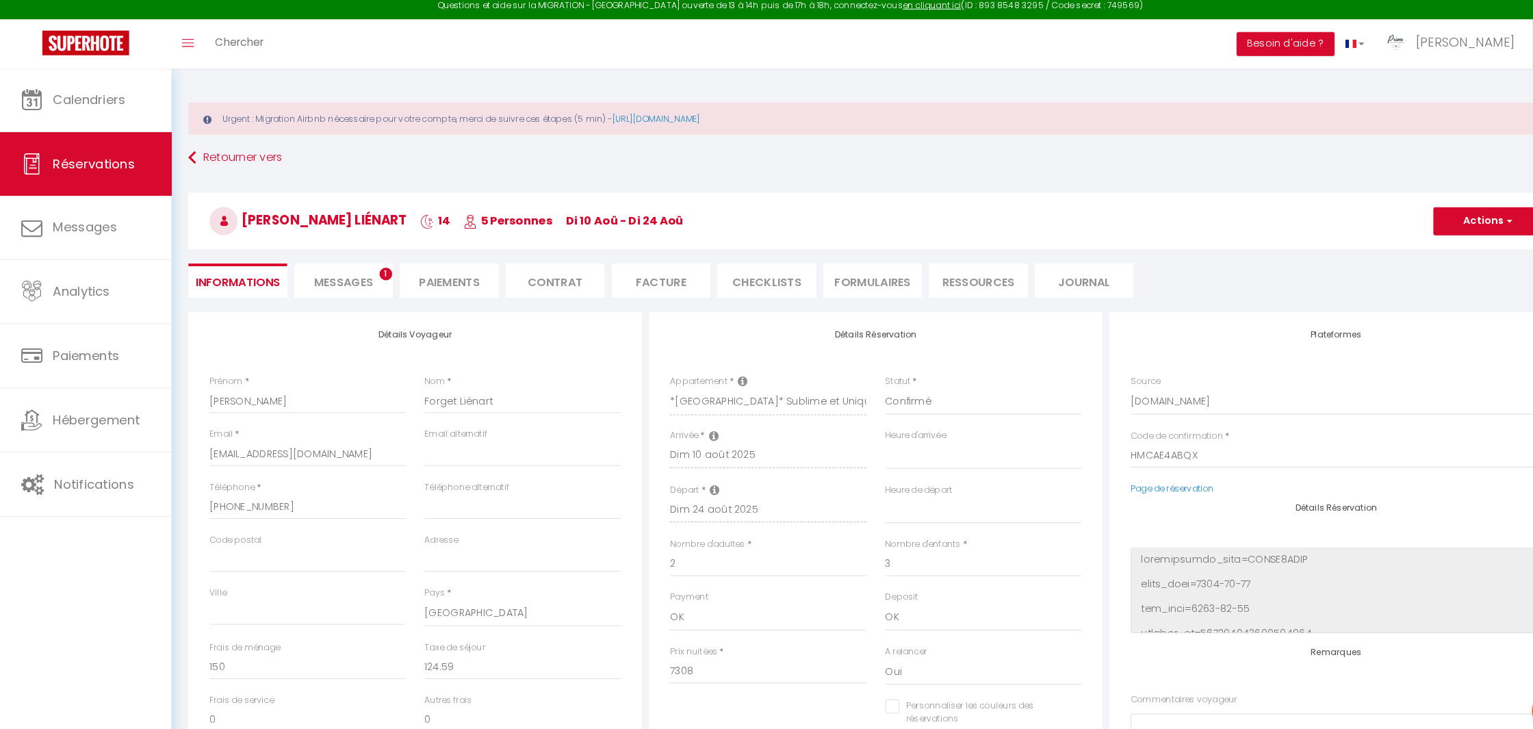
select select
checkbox input "false"
select select
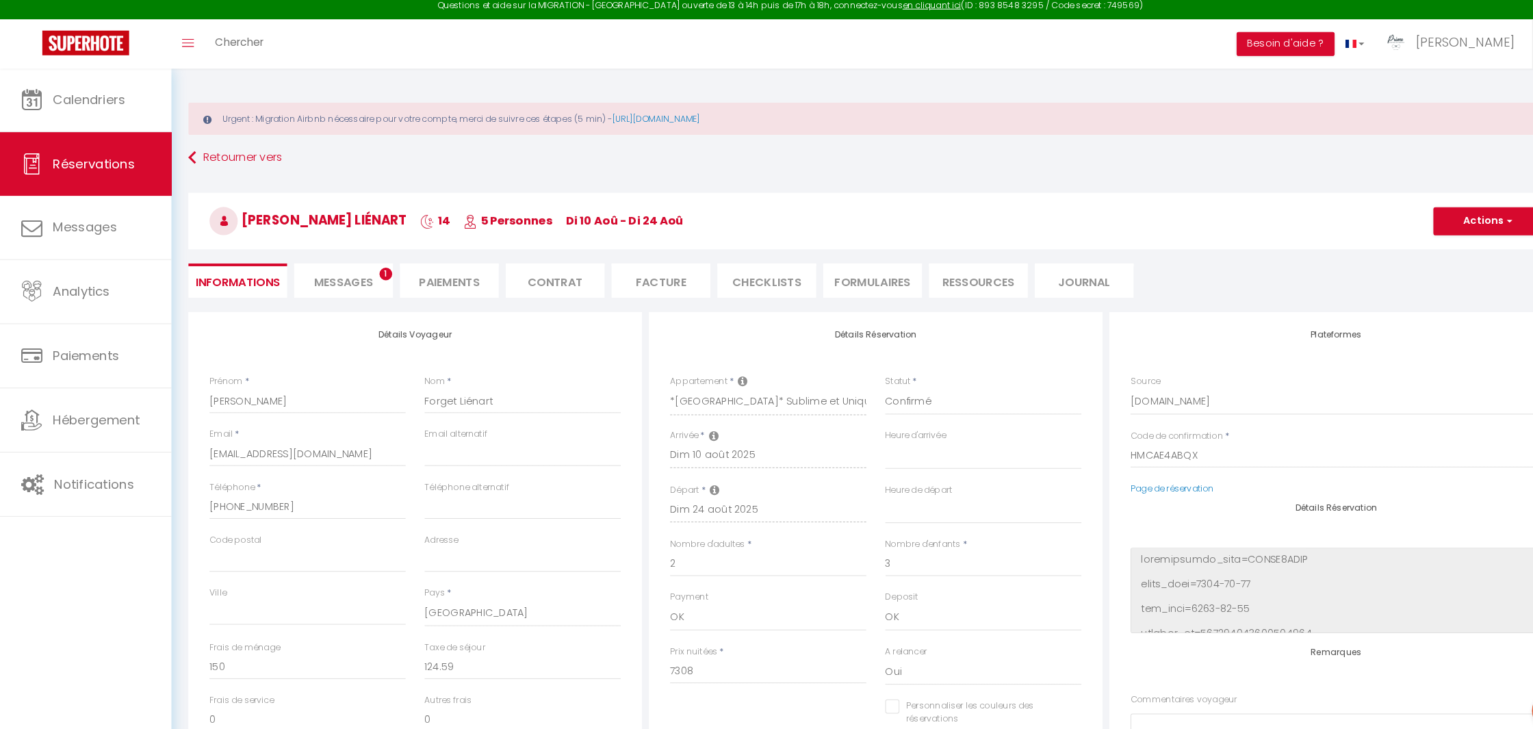
checkbox input "false"
select select
checkbox input "false"
select select
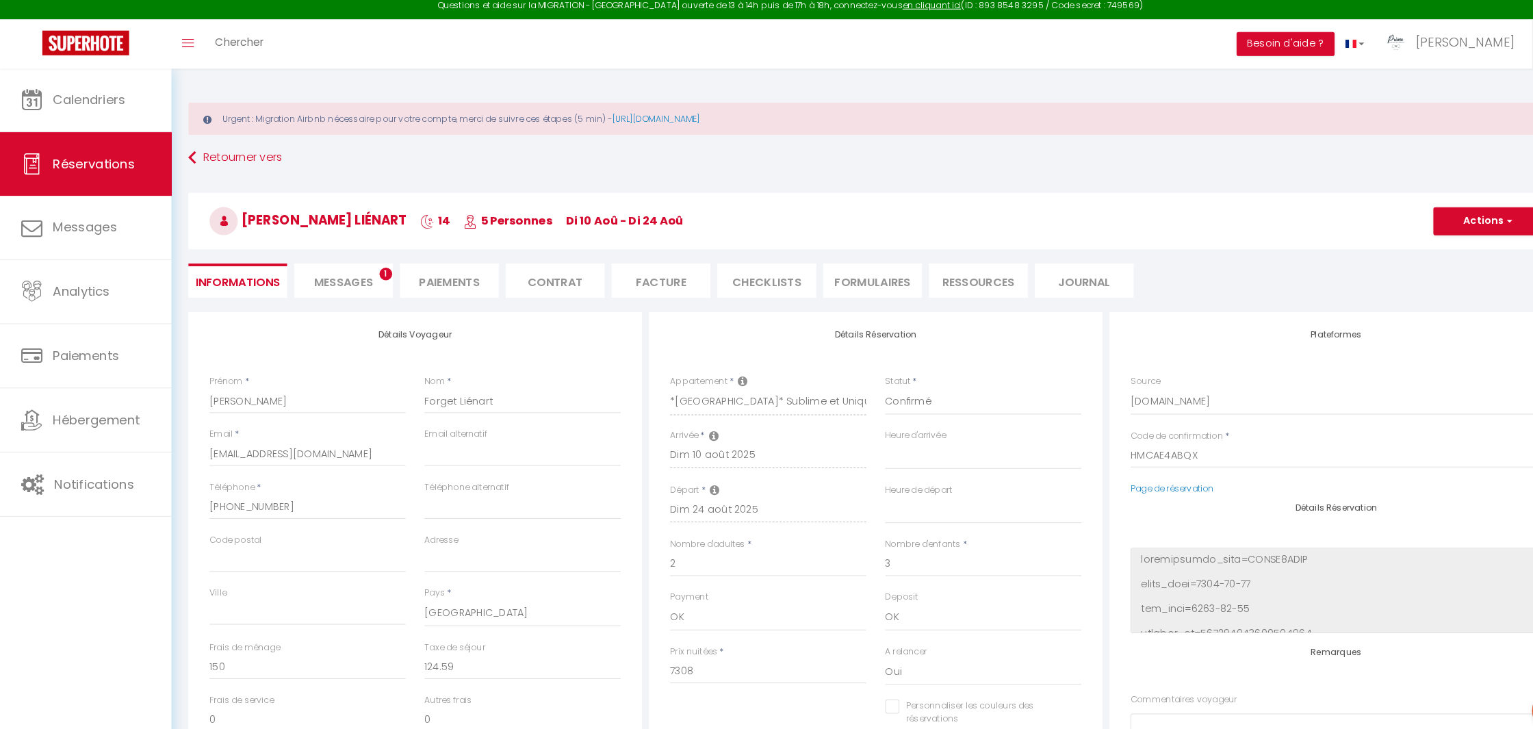
select select
checkbox input "false"
select select
checkbox input "false"
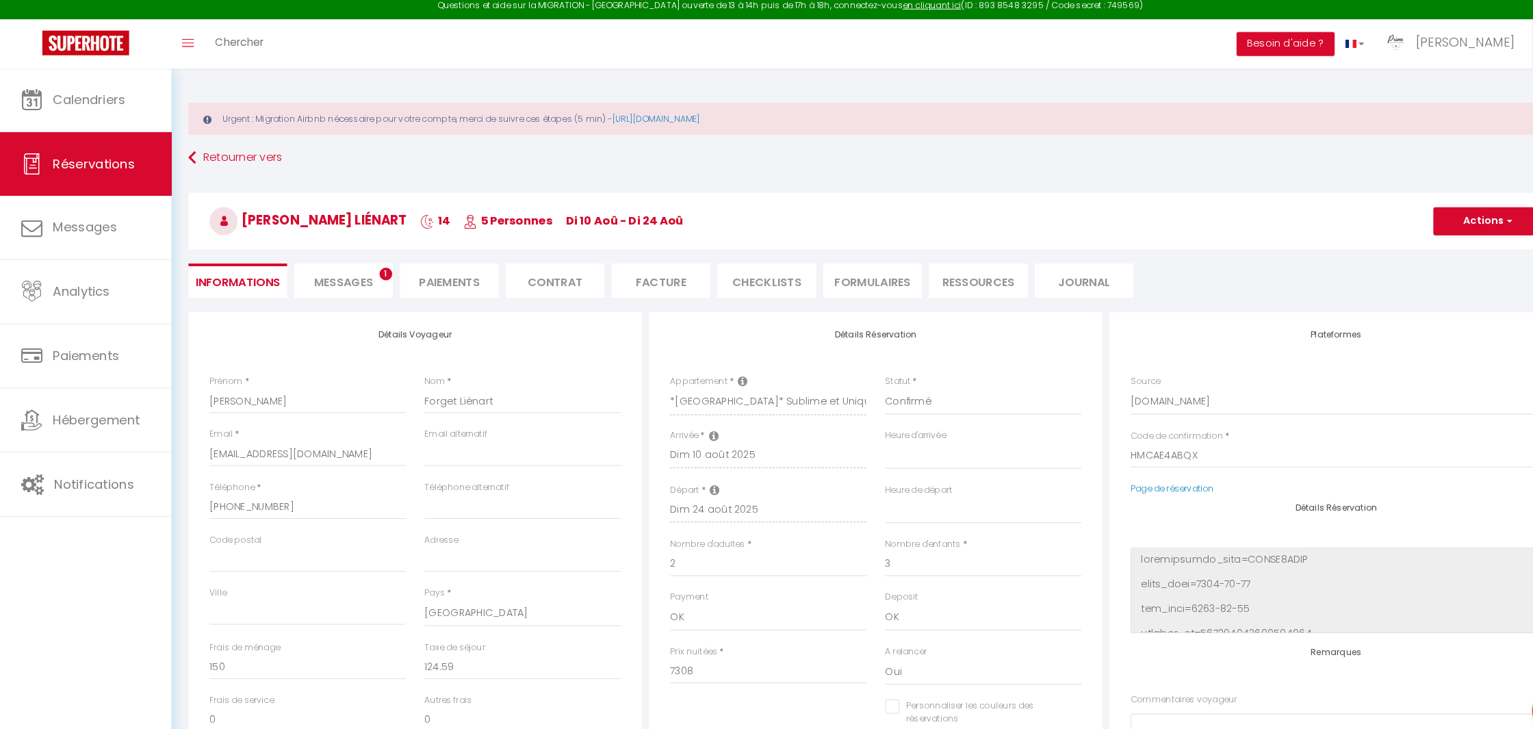
select select
checkbox input "false"
select select
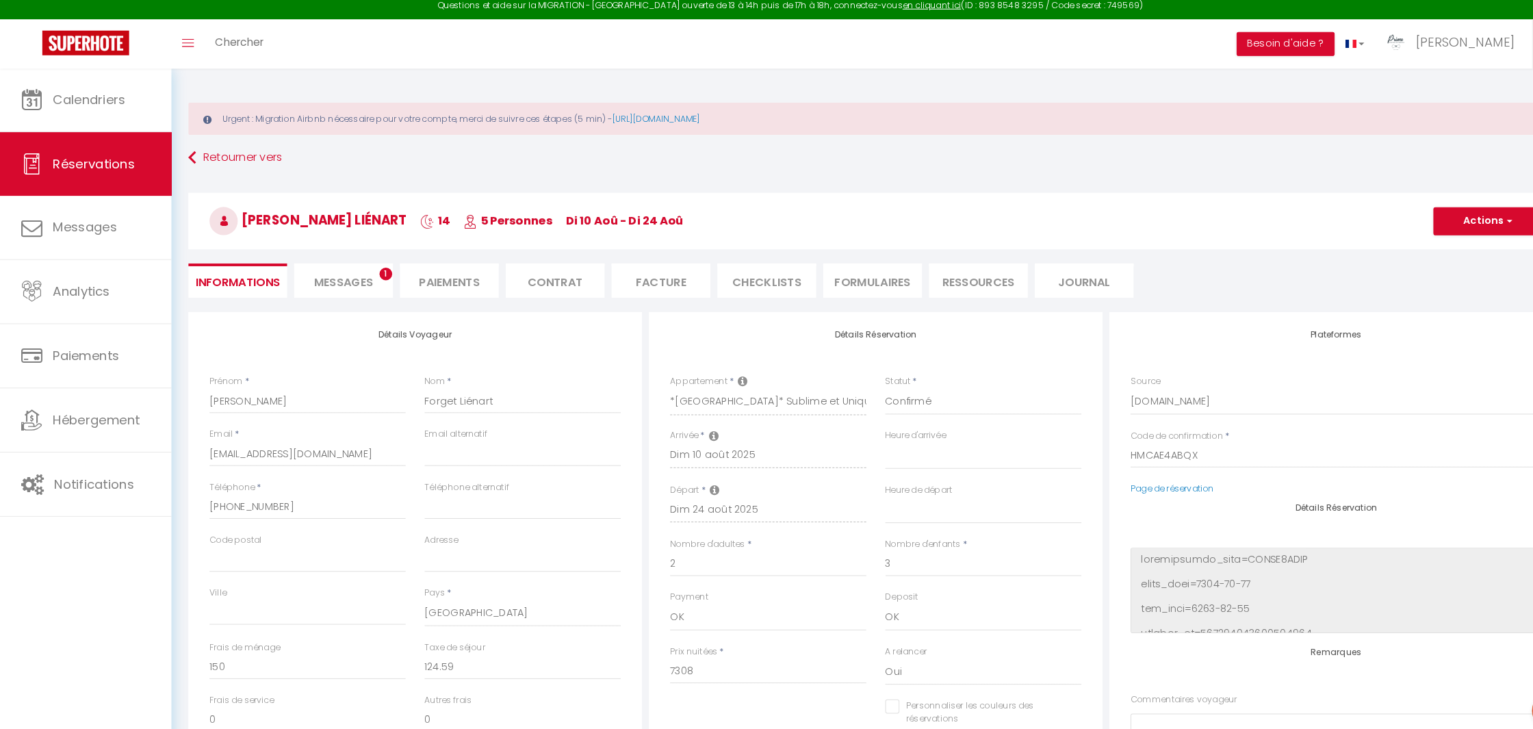
checkbox input "false"
select select
checkbox input "false"
select select
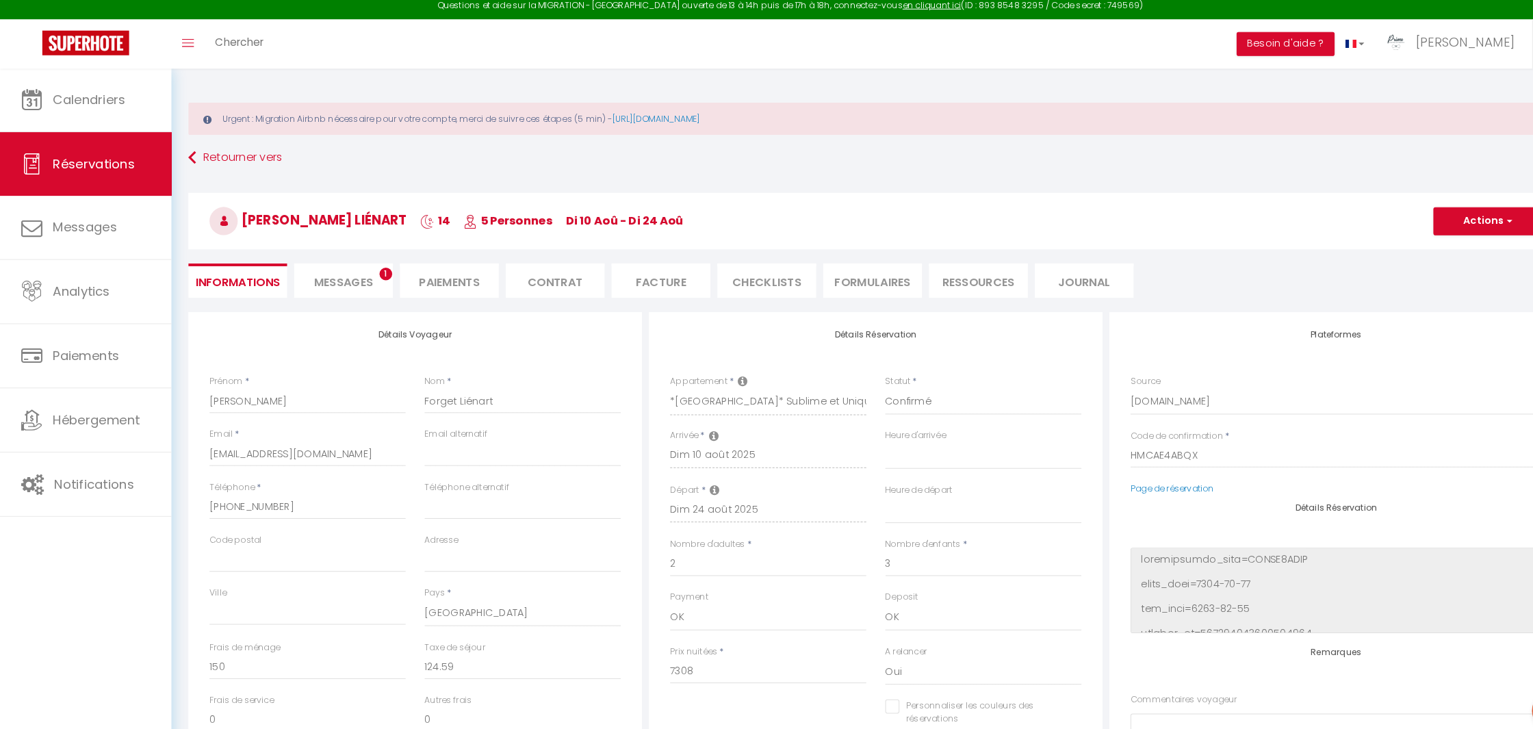
select select
checkbox input "false"
select select
checkbox input "false"
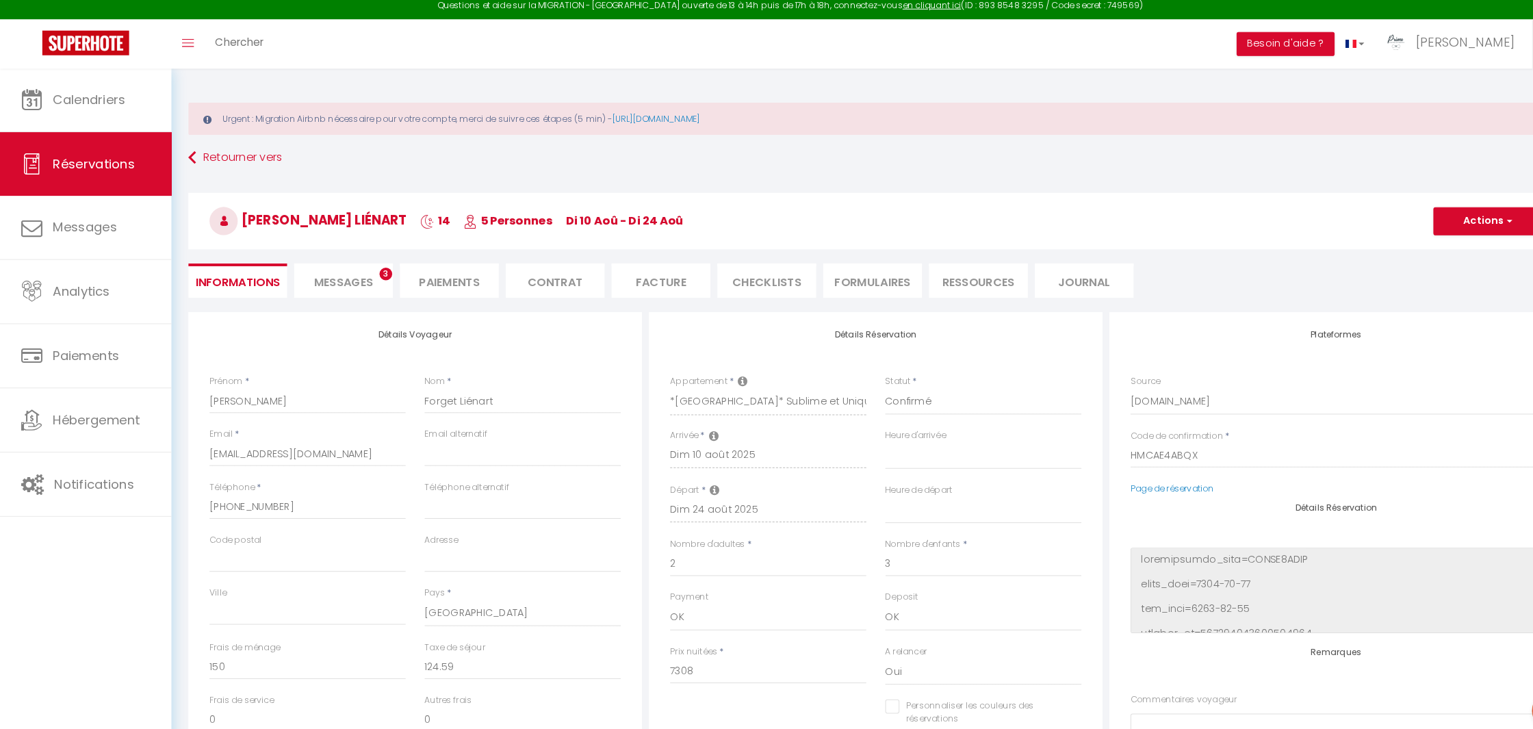
select select
checkbox input "false"
select select
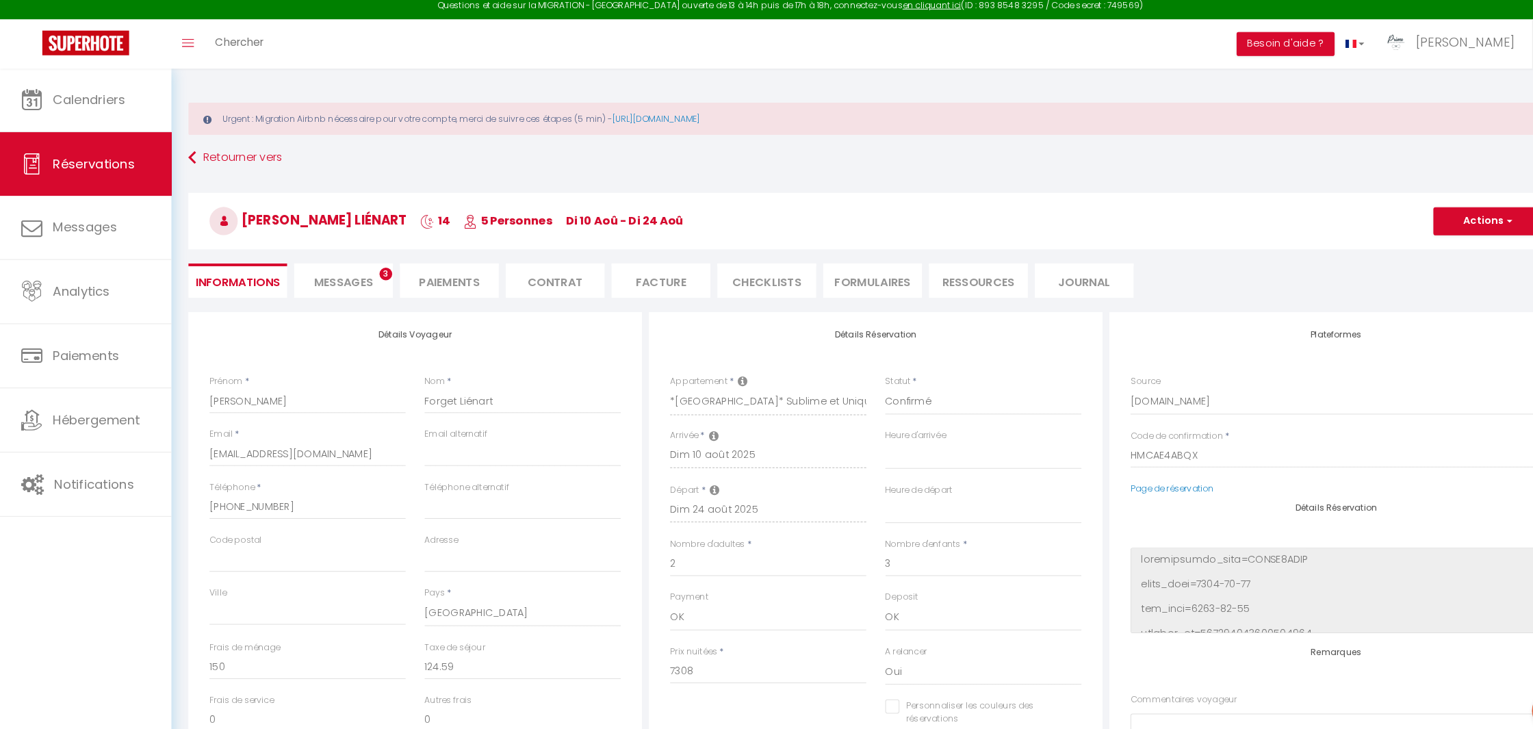
checkbox input "false"
